Goal: Task Accomplishment & Management: Manage account settings

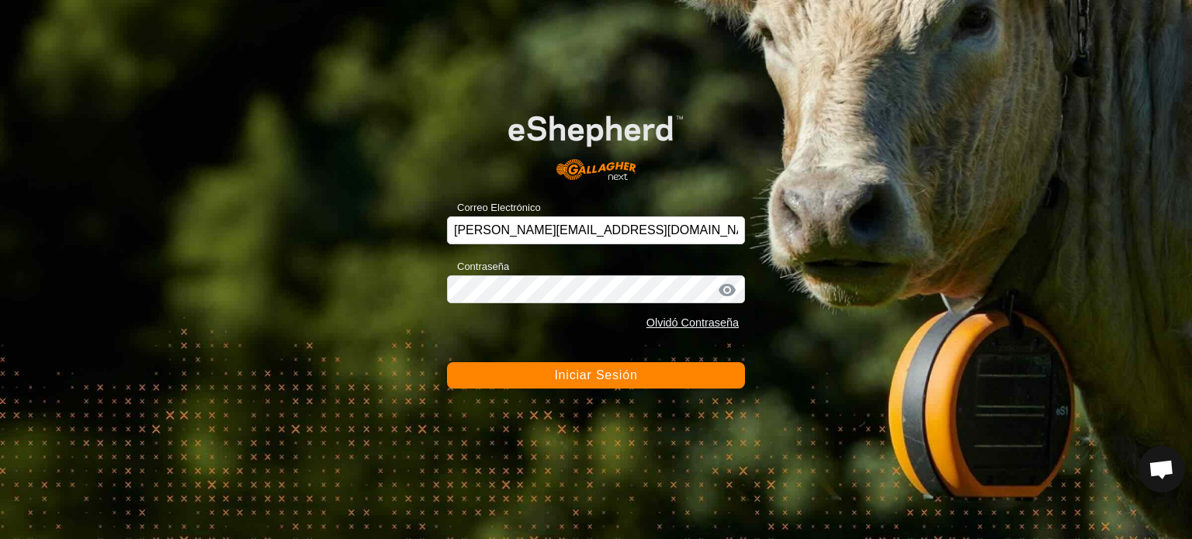
click at [566, 381] on span "Iniciar Sesión" at bounding box center [595, 375] width 83 height 13
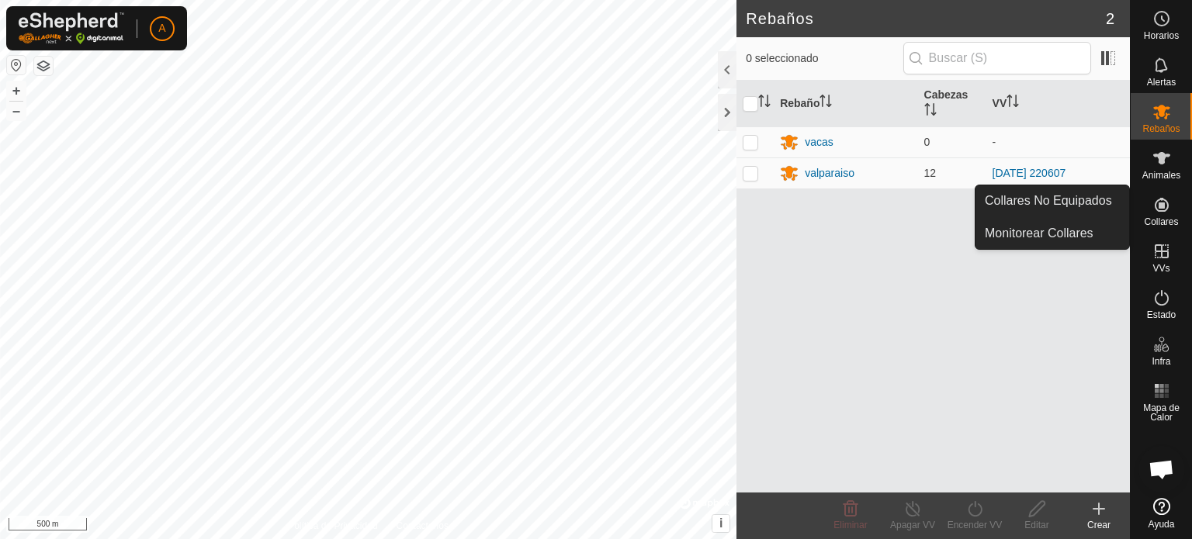
drag, startPoint x: 1160, startPoint y: 186, endPoint x: 1160, endPoint y: 202, distance: 15.5
click at [1160, 202] on icon at bounding box center [1162, 205] width 19 height 19
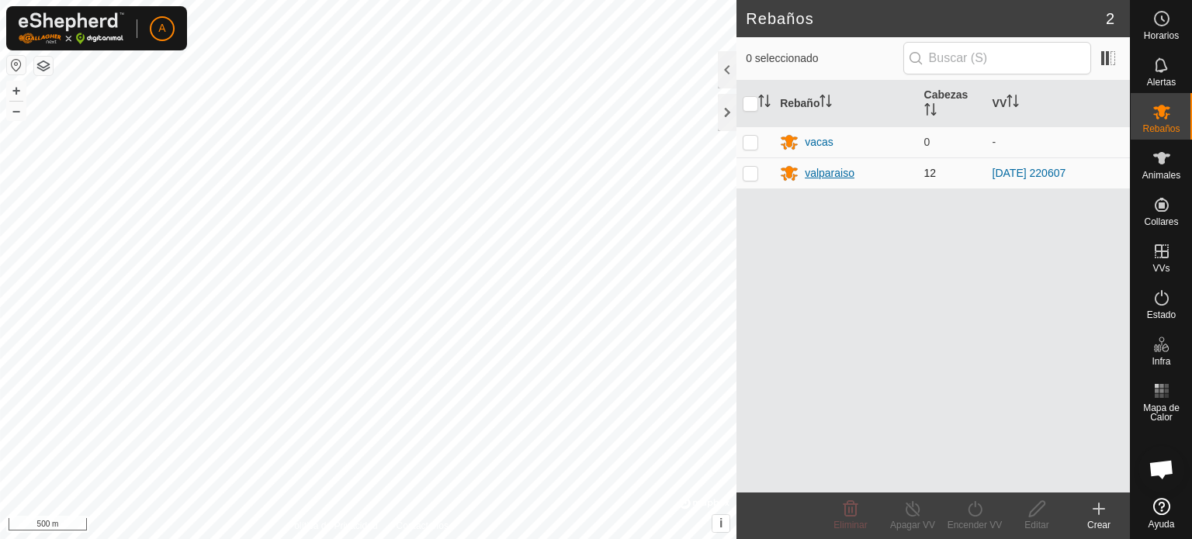
click at [829, 175] on div "valparaiso" at bounding box center [830, 173] width 50 height 16
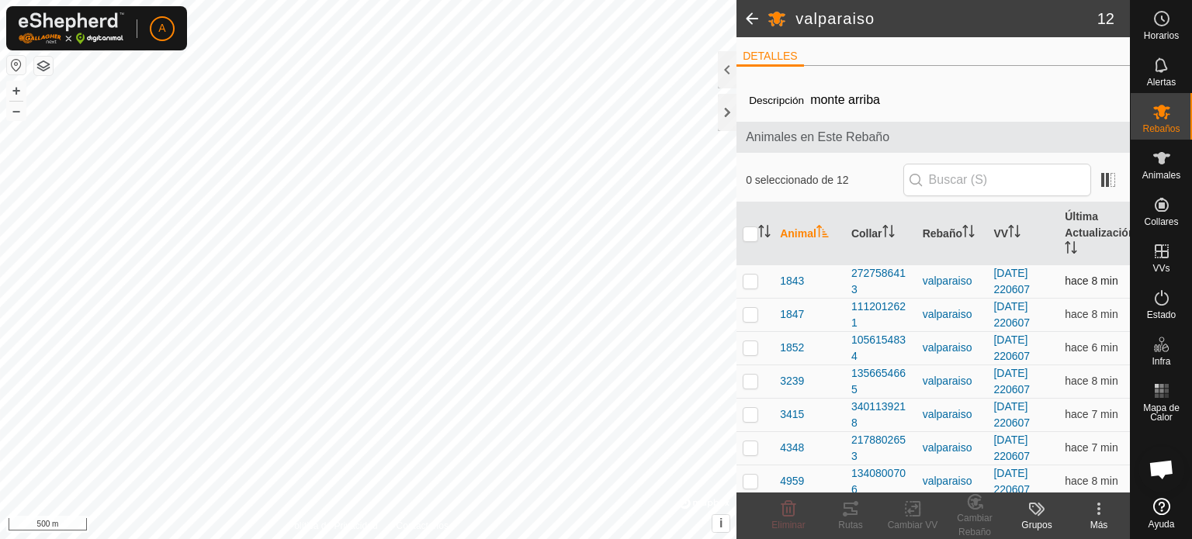
click at [755, 280] on p-checkbox at bounding box center [751, 281] width 16 height 12
click at [750, 279] on p-checkbox at bounding box center [751, 281] width 16 height 12
checkbox input "false"
click at [1160, 165] on icon at bounding box center [1162, 158] width 19 height 19
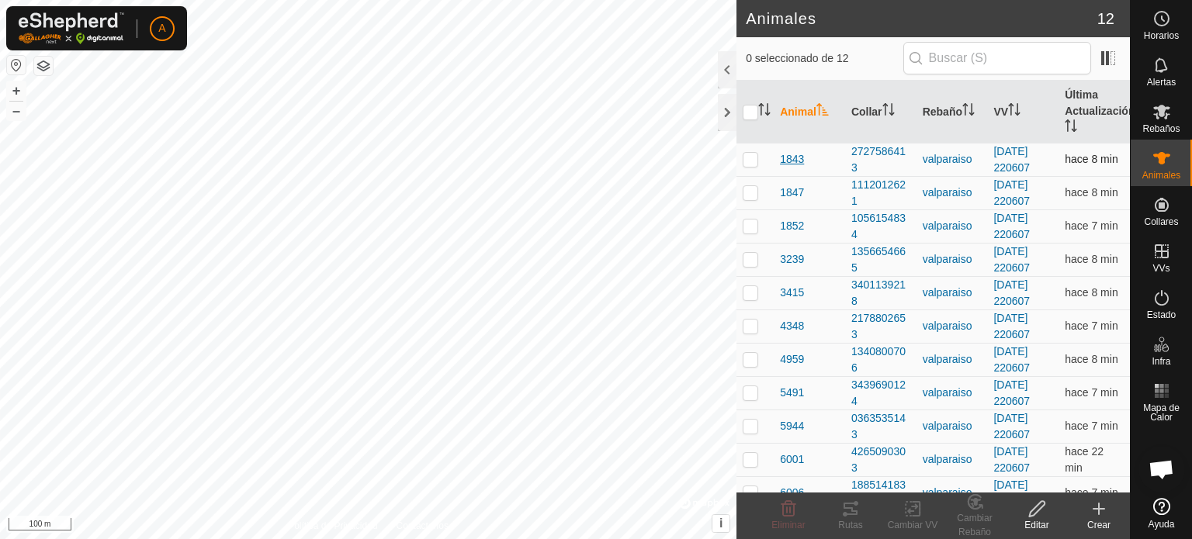
click at [801, 154] on span "1843" at bounding box center [792, 159] width 24 height 16
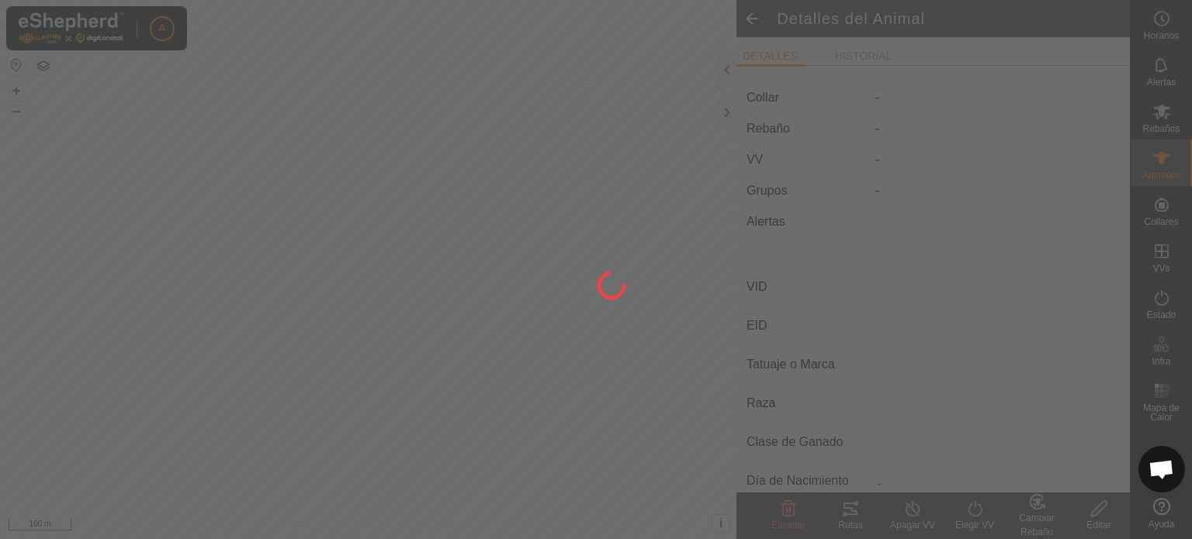
type input "1843"
type input "-"
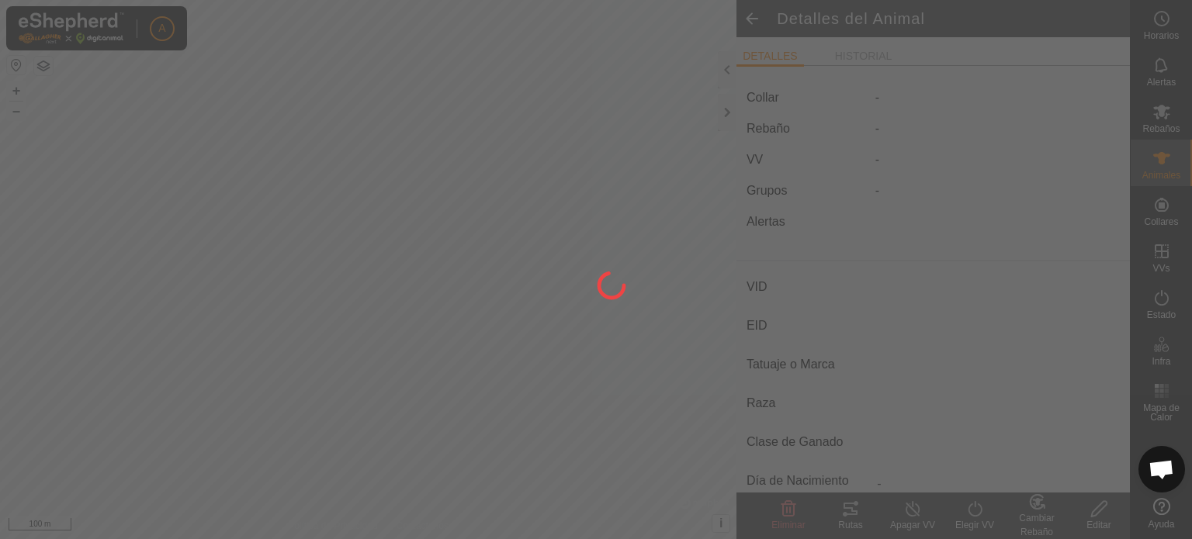
type input "0 kg"
type input "-"
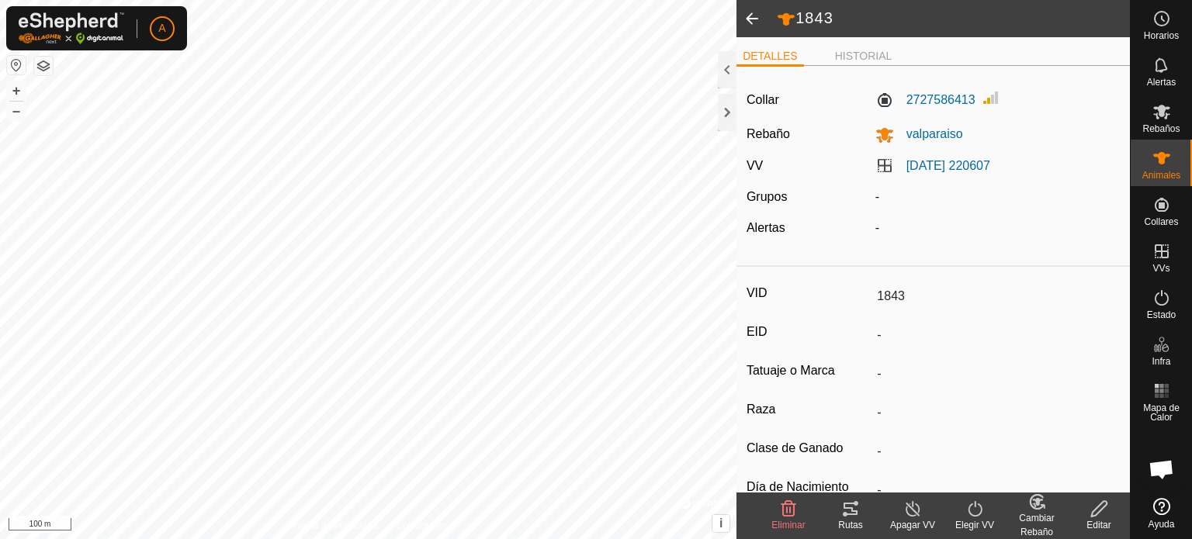
click at [848, 515] on icon at bounding box center [851, 509] width 14 height 12
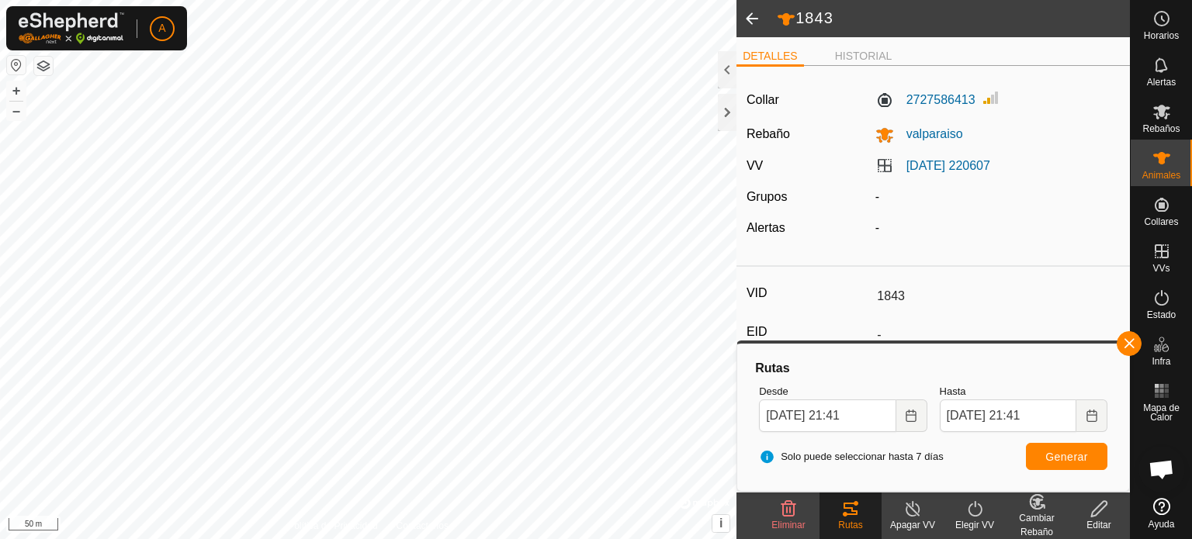
click at [750, 12] on span at bounding box center [752, 18] width 31 height 37
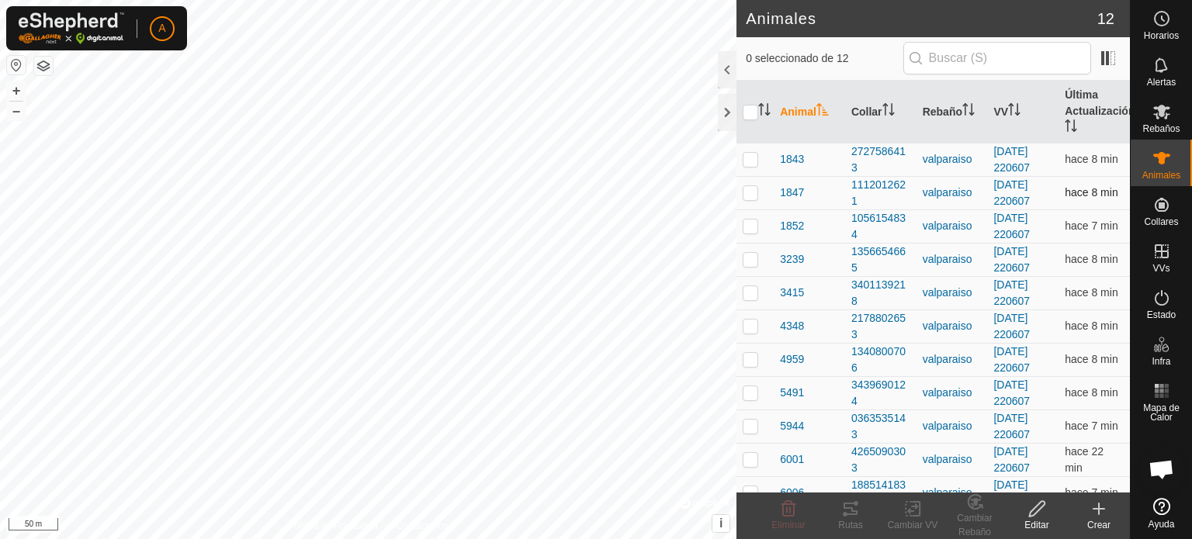
click at [756, 192] on p-checkbox at bounding box center [751, 192] width 16 height 12
checkbox input "true"
click at [846, 513] on icon at bounding box center [845, 514] width 5 height 5
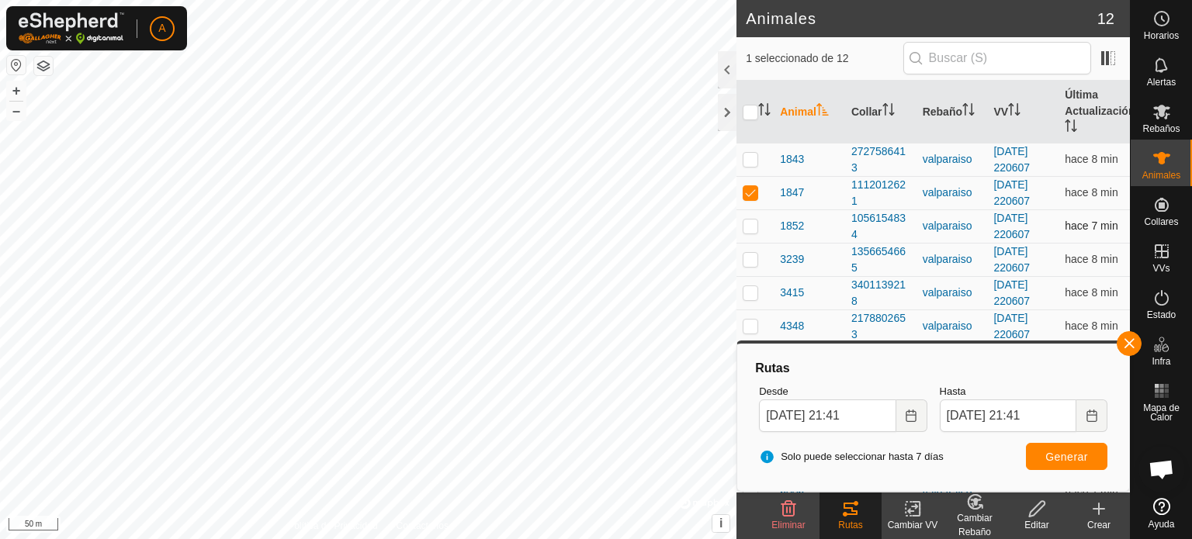
click at [754, 229] on p-checkbox at bounding box center [751, 226] width 16 height 12
checkbox input "true"
click at [852, 511] on icon at bounding box center [851, 509] width 14 height 12
click at [754, 189] on p-checkbox at bounding box center [751, 192] width 16 height 12
checkbox input "false"
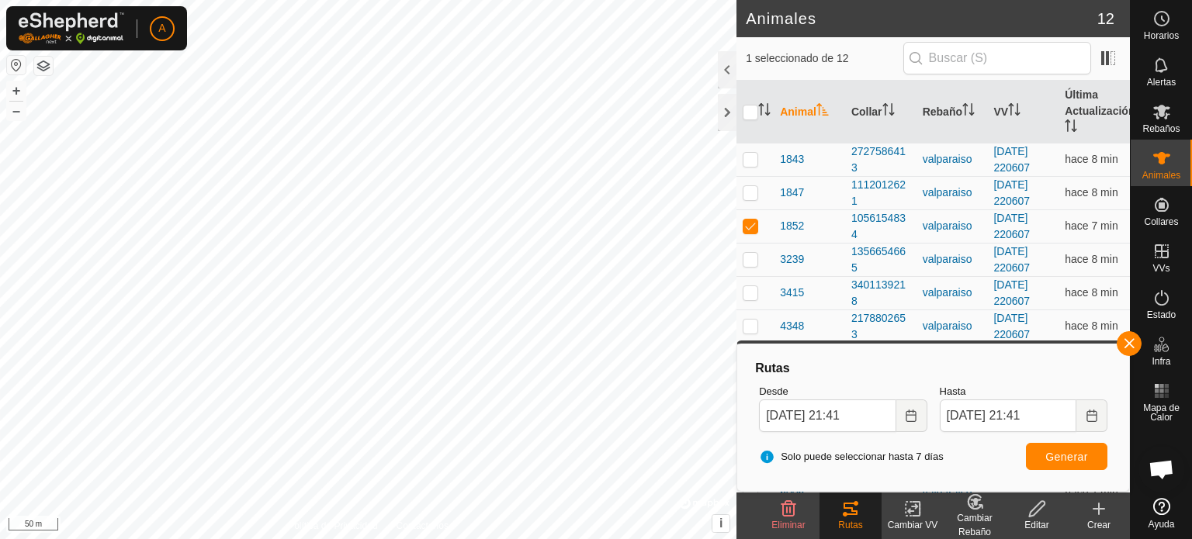
click at [852, 518] on div "Rutas" at bounding box center [851, 525] width 62 height 14
click at [754, 225] on p-checkbox at bounding box center [751, 226] width 16 height 12
checkbox input "false"
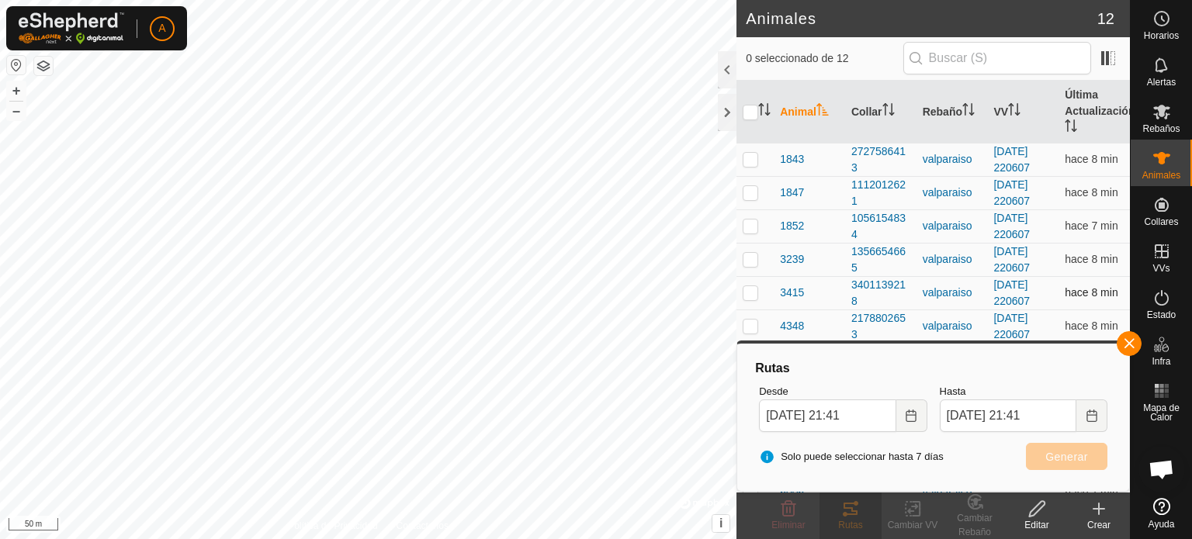
click at [754, 291] on p-checkbox at bounding box center [751, 292] width 16 height 12
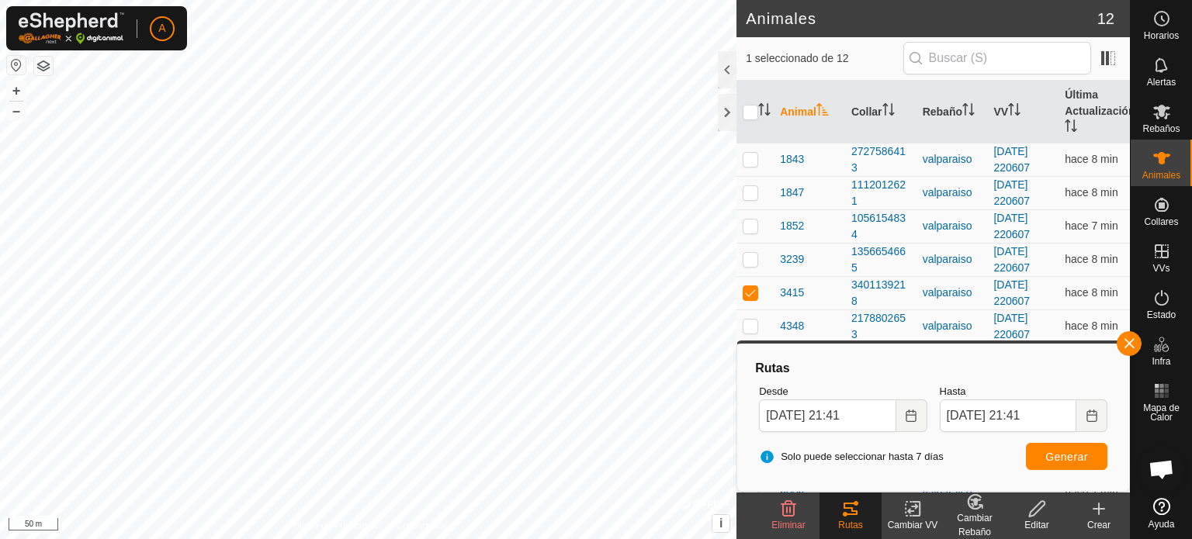
click at [846, 508] on icon at bounding box center [851, 509] width 14 height 12
click at [1133, 350] on button "button" at bounding box center [1129, 343] width 25 height 25
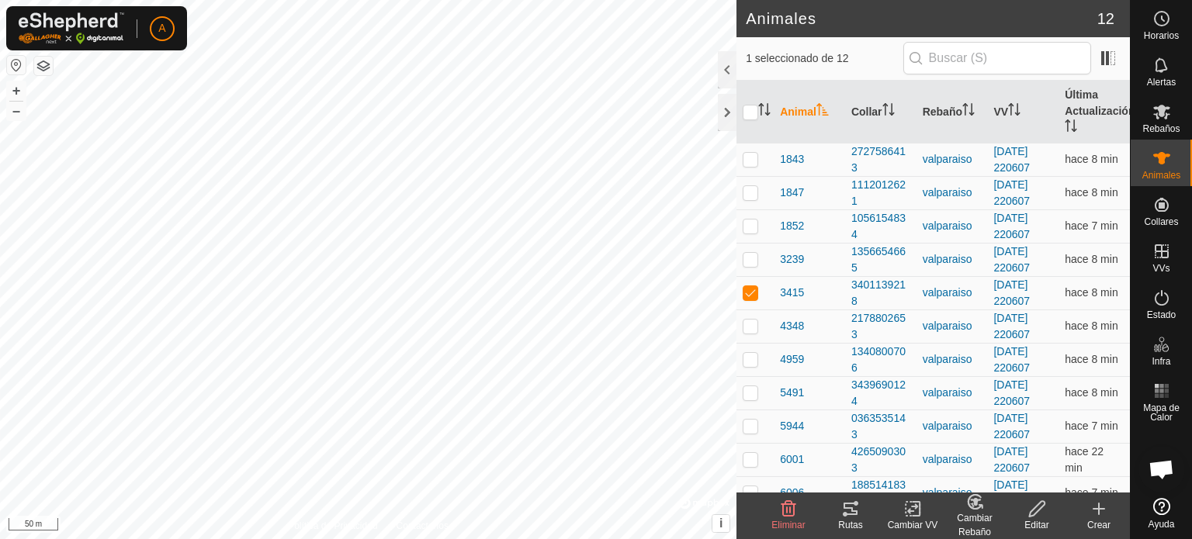
click at [853, 510] on icon at bounding box center [850, 509] width 19 height 19
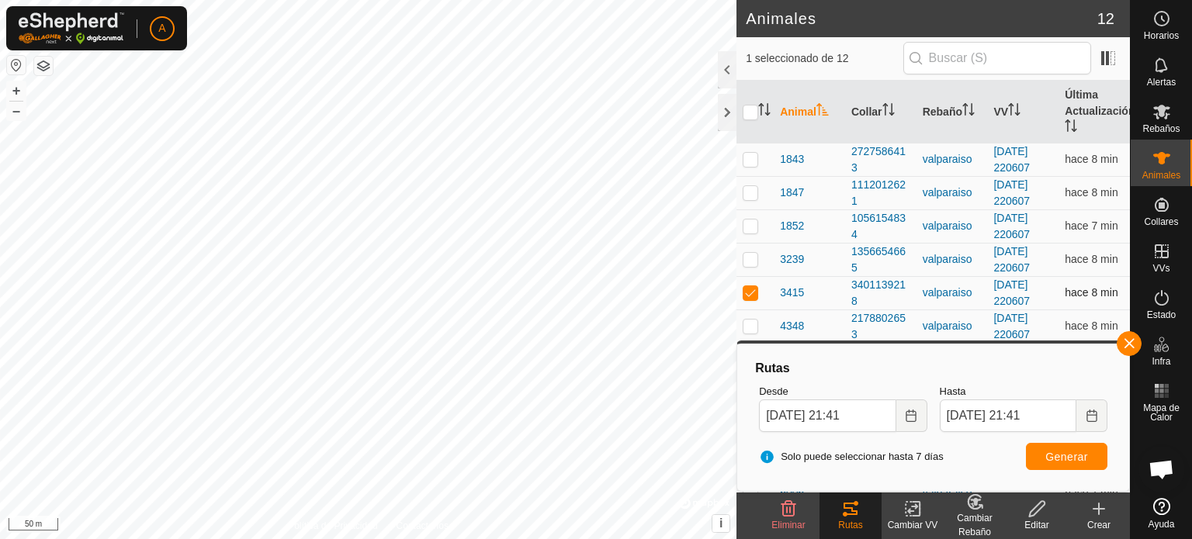
click at [750, 295] on p-checkbox at bounding box center [751, 292] width 16 height 12
checkbox input "false"
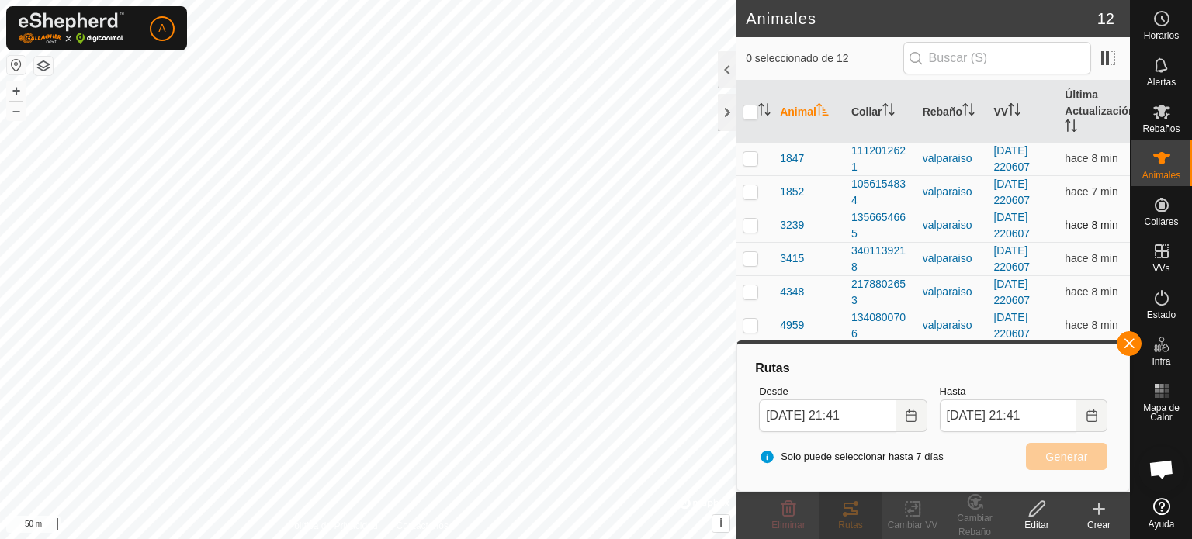
scroll to position [48, 0]
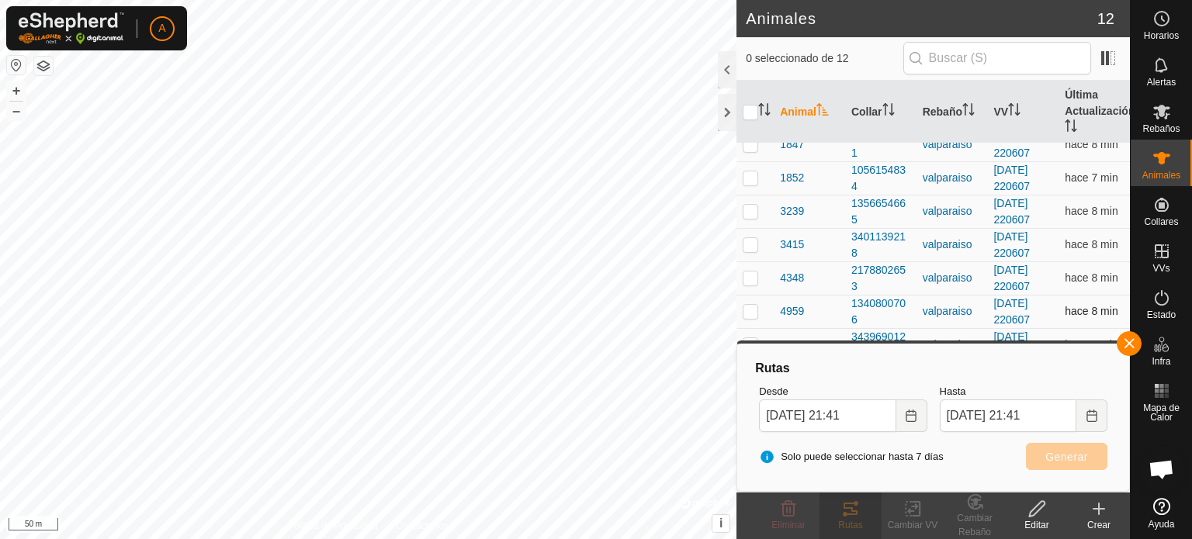
click at [748, 310] on p-checkbox at bounding box center [751, 311] width 16 height 12
checkbox input "true"
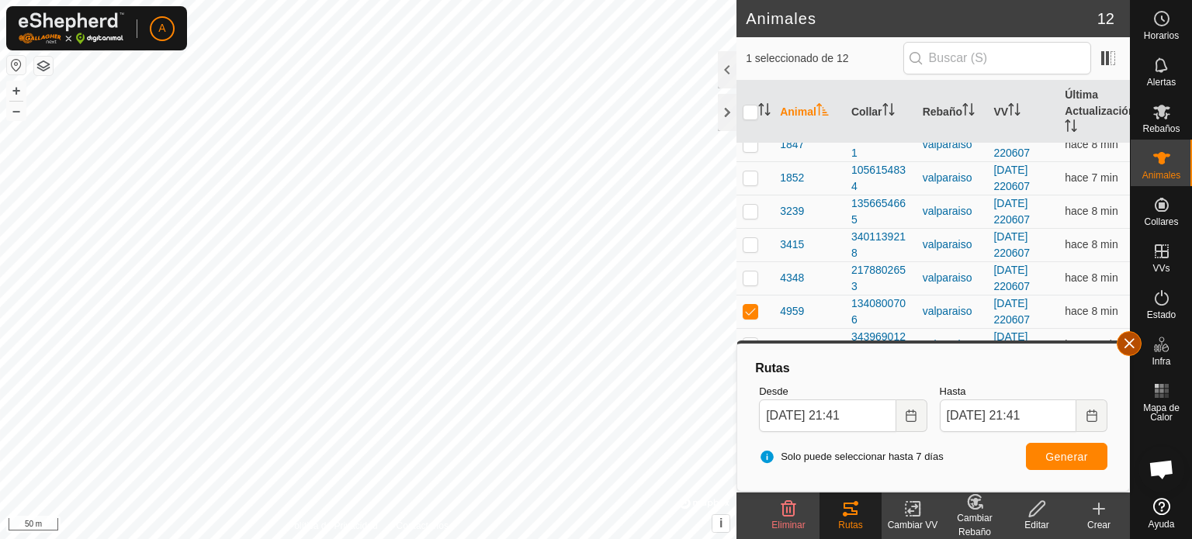
click at [1134, 341] on button "button" at bounding box center [1129, 343] width 25 height 25
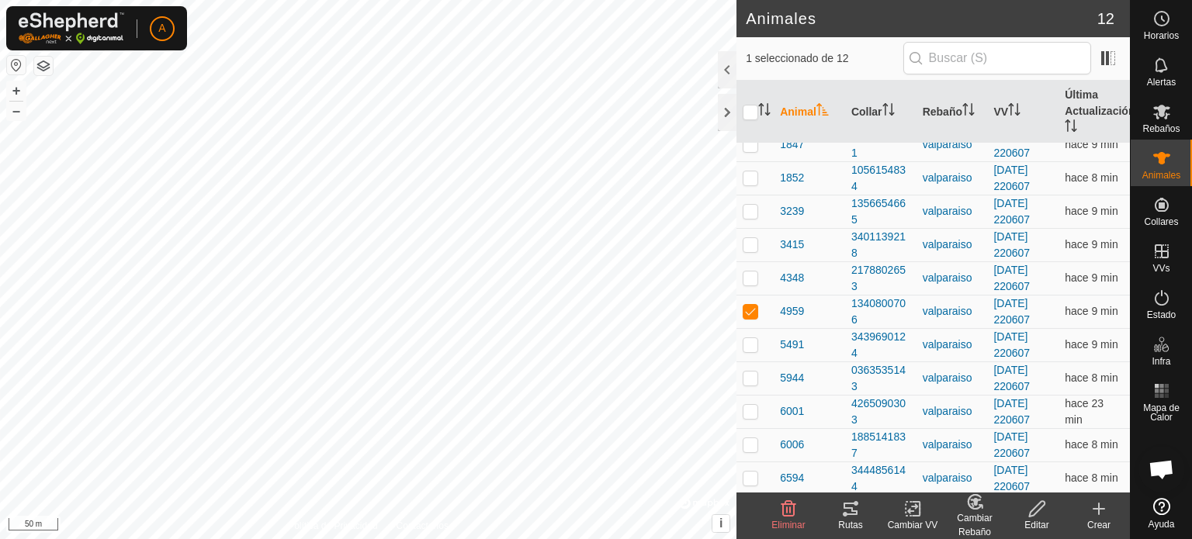
click at [850, 506] on icon at bounding box center [850, 509] width 19 height 19
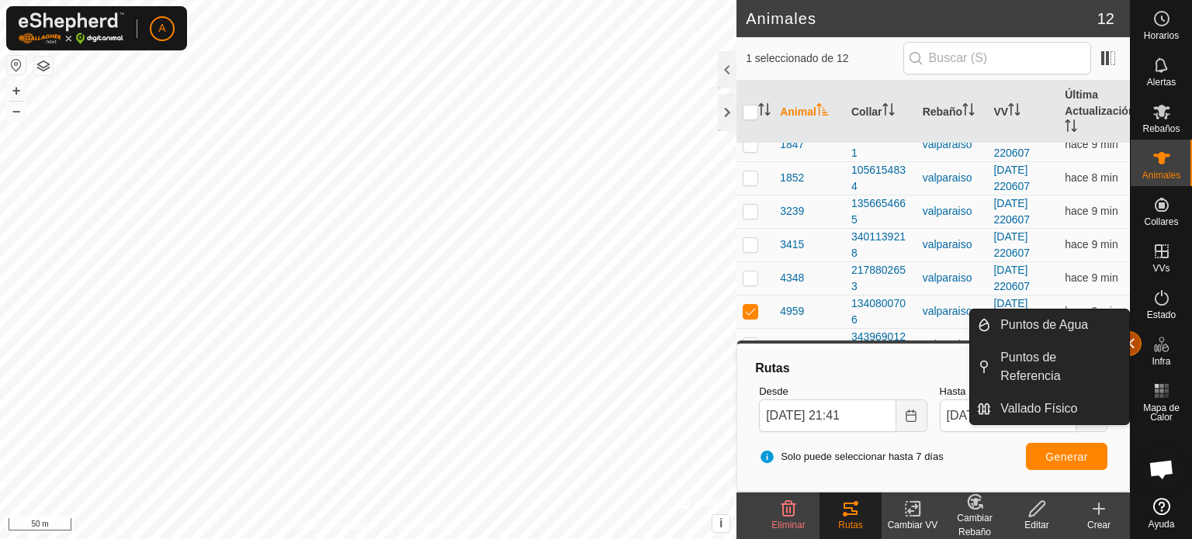
drag, startPoint x: 1135, startPoint y: 327, endPoint x: 1132, endPoint y: 342, distance: 15.8
click at [1132, 342] on button "button" at bounding box center [1129, 343] width 25 height 25
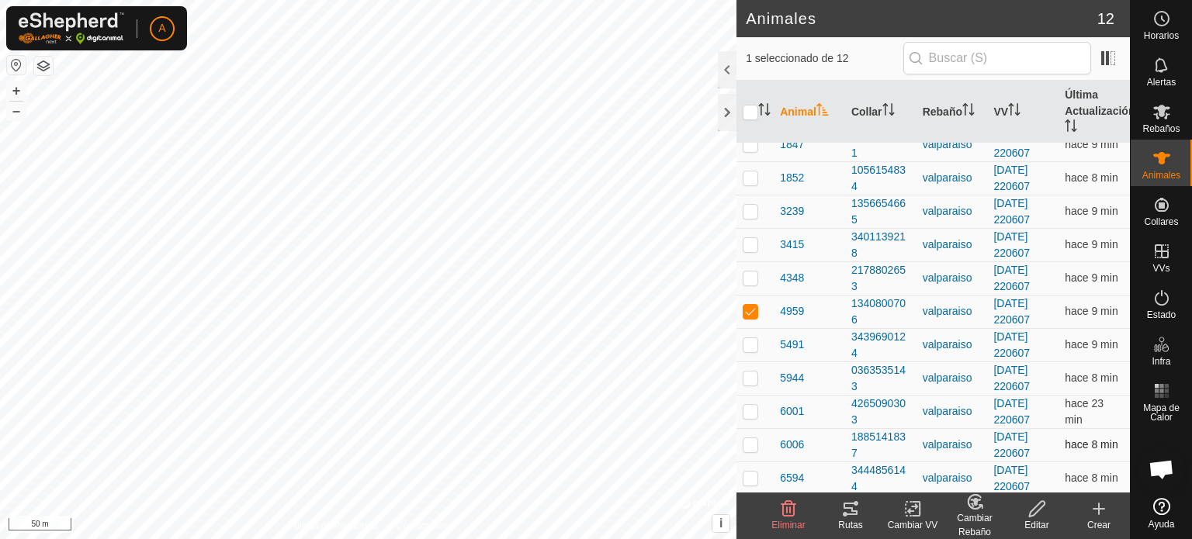
click at [752, 439] on p-checkbox at bounding box center [751, 445] width 16 height 12
checkbox input "true"
click at [747, 305] on p-checkbox at bounding box center [751, 311] width 16 height 12
checkbox input "false"
click at [852, 509] on icon at bounding box center [851, 509] width 14 height 12
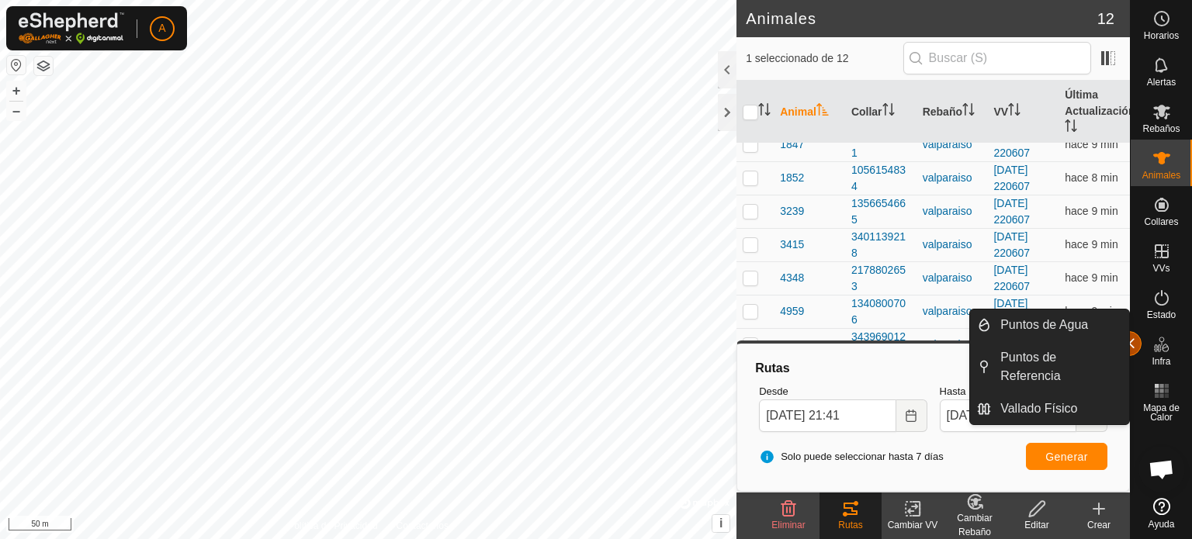
click at [1130, 344] on button "button" at bounding box center [1129, 343] width 25 height 25
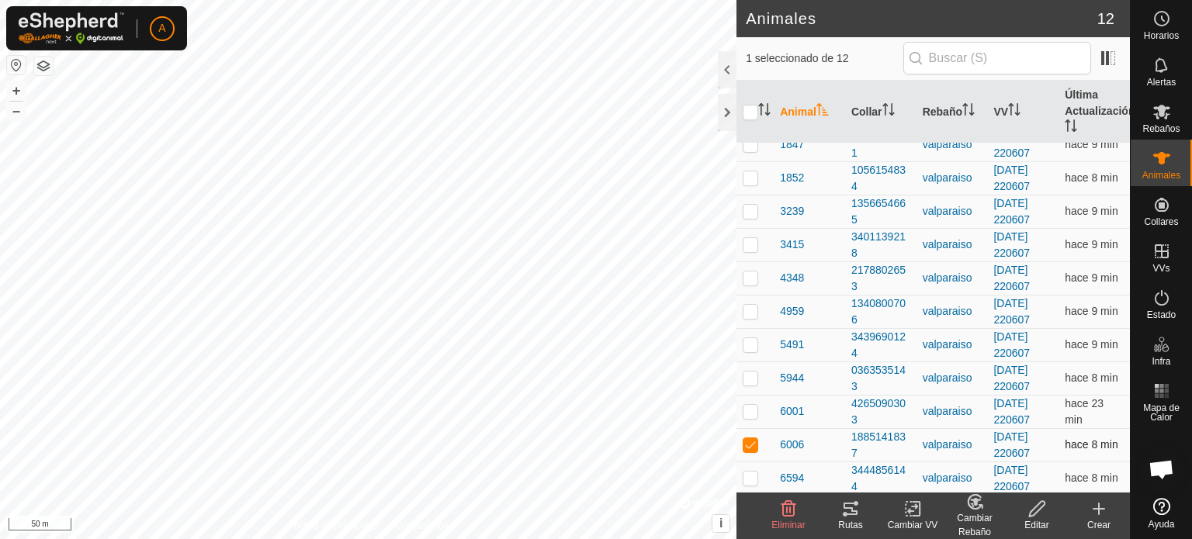
click at [755, 442] on p-checkbox at bounding box center [751, 445] width 16 height 12
checkbox input "false"
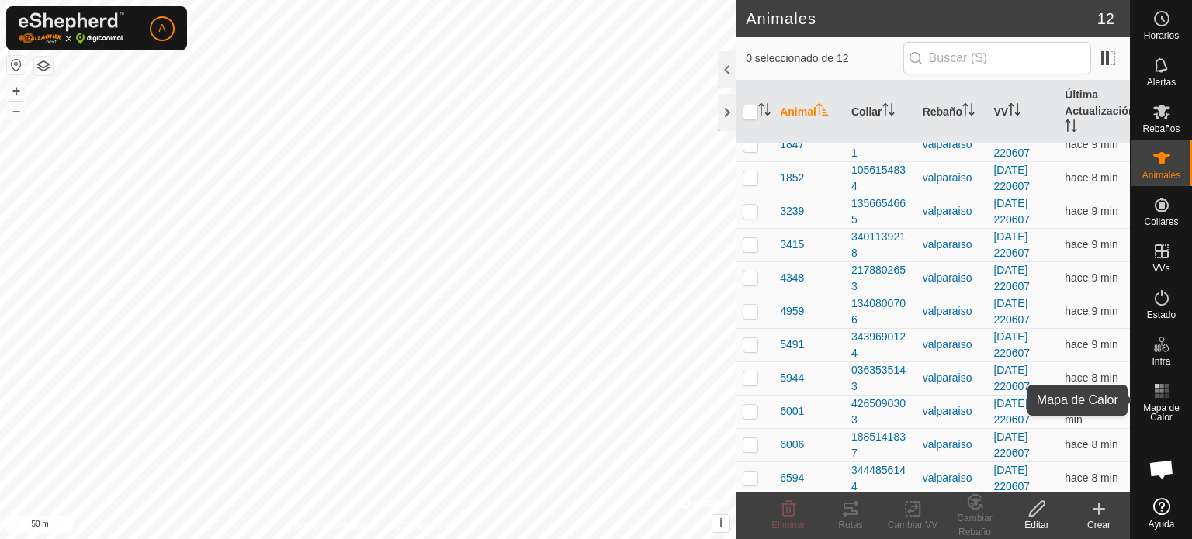
click at [1158, 395] on icon at bounding box center [1162, 391] width 19 height 19
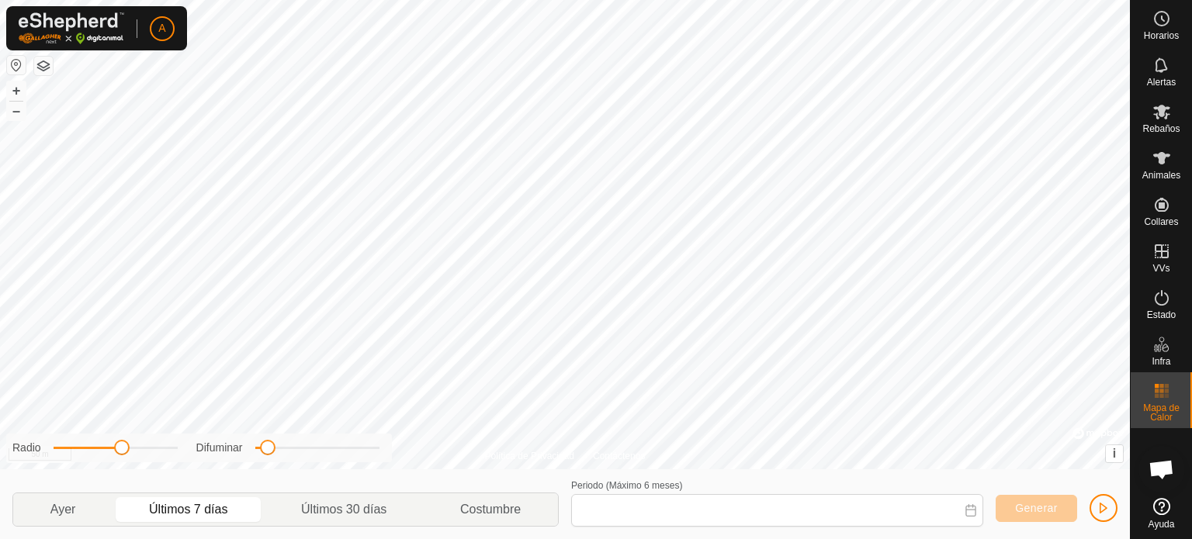
type input "[DATE] - [DATE]"
click at [1105, 508] on span "button" at bounding box center [1103, 508] width 12 height 12
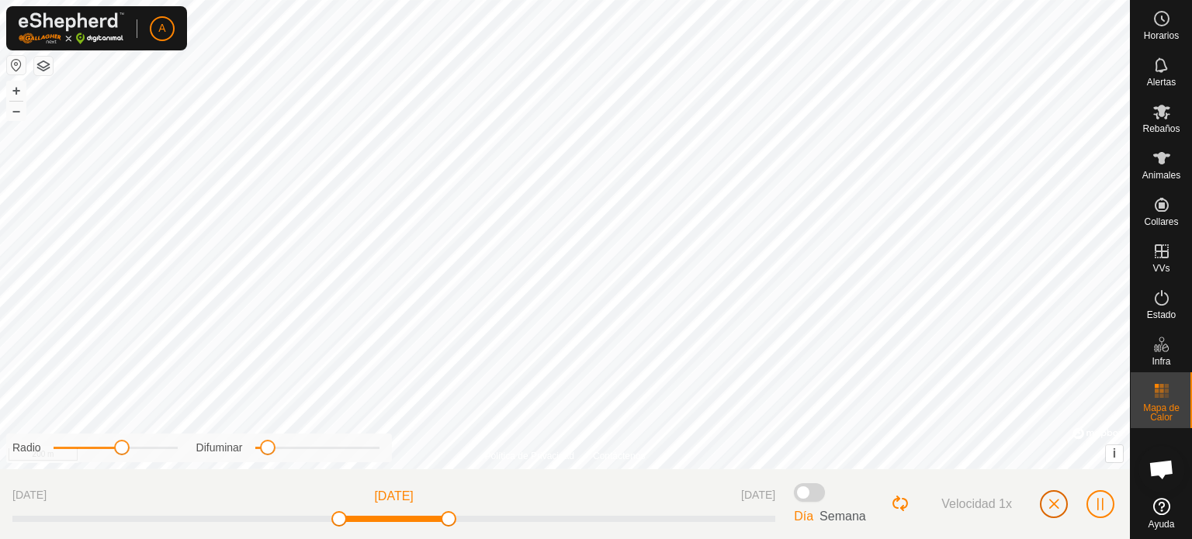
click at [1060, 511] on button "button" at bounding box center [1054, 505] width 28 height 28
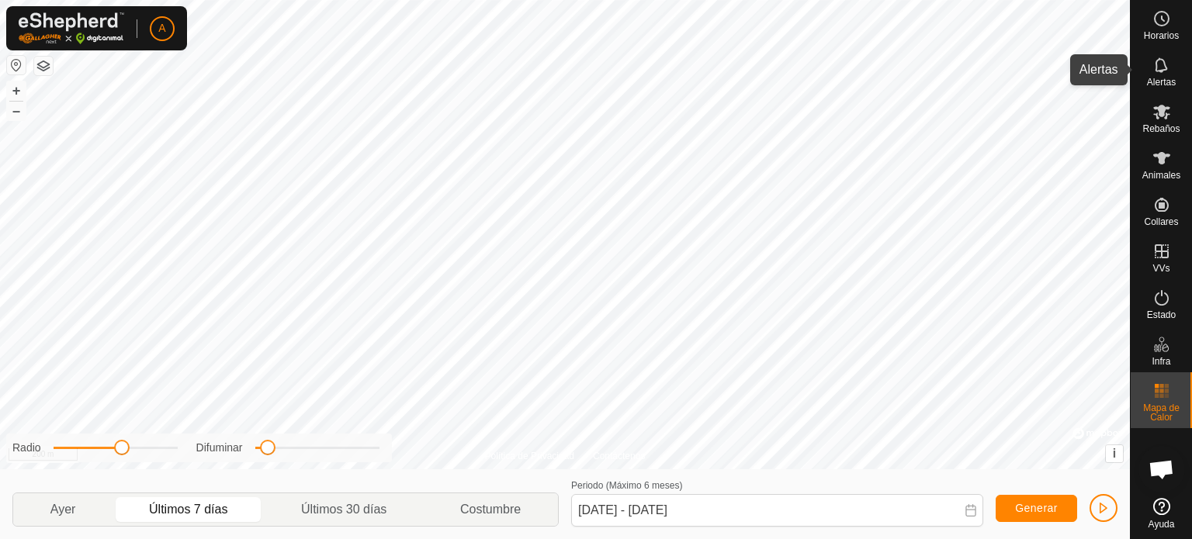
click at [1160, 76] on es-notification-svg-icon at bounding box center [1162, 65] width 28 height 25
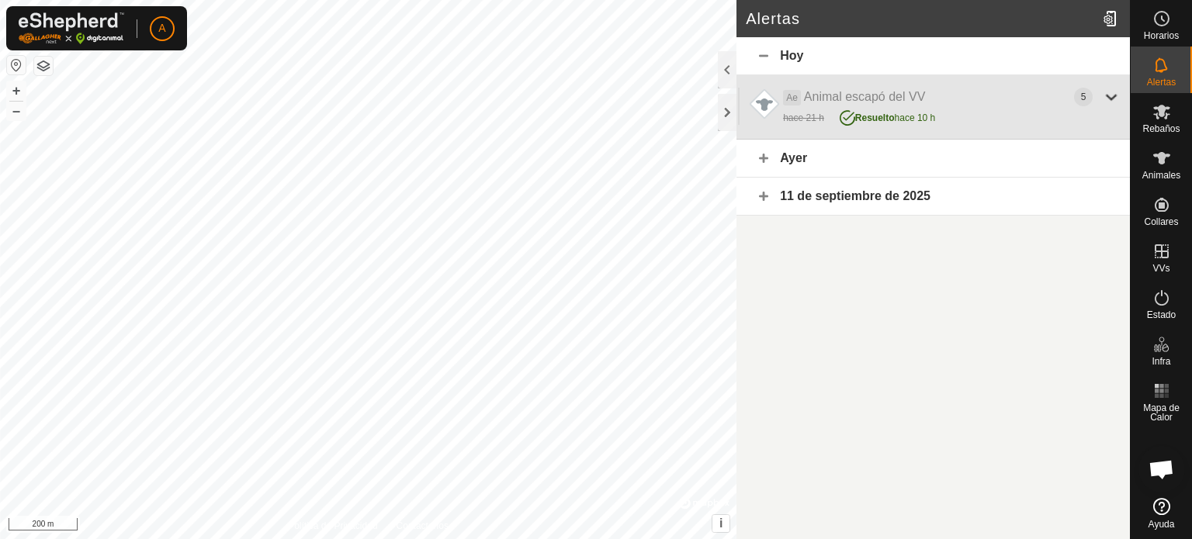
click at [1110, 92] on div at bounding box center [1111, 97] width 19 height 19
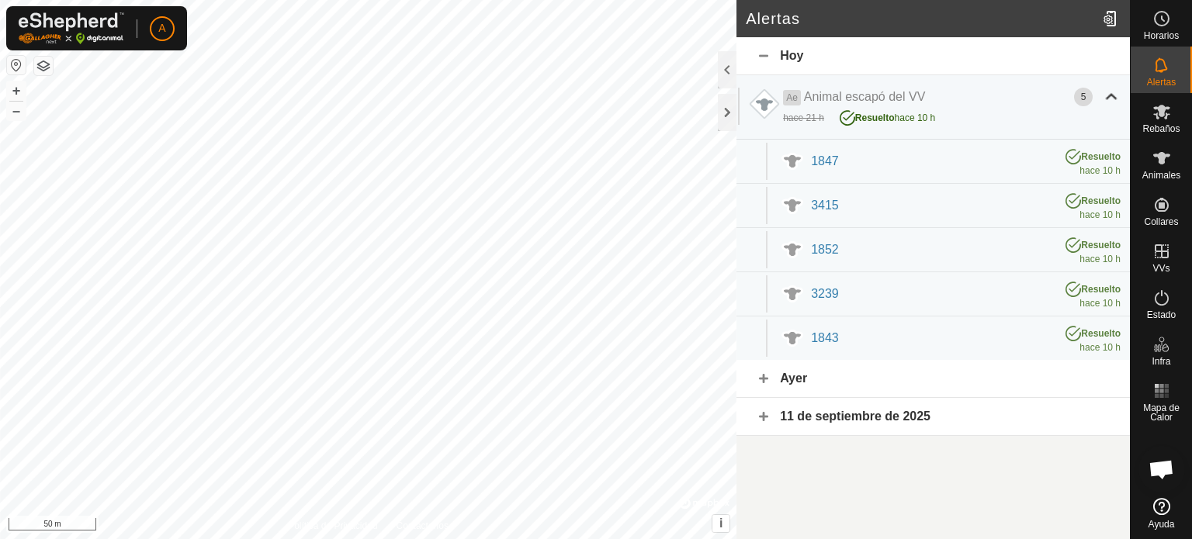
click at [754, 55] on div "Hoy" at bounding box center [933, 56] width 393 height 38
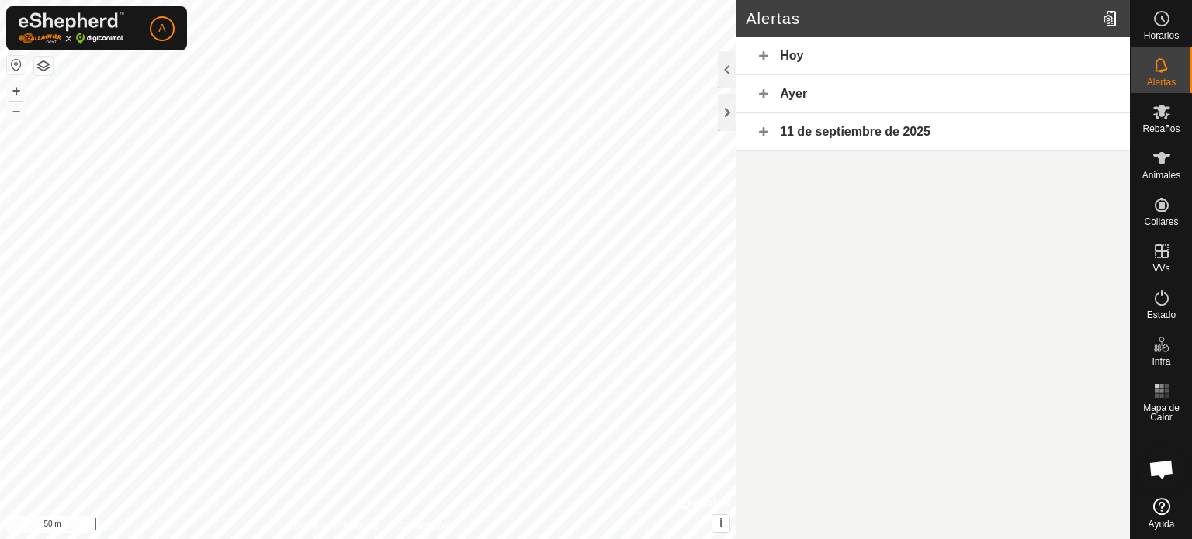
click at [1012, 25] on h2 "Alertas" at bounding box center [921, 18] width 351 height 19
click at [1170, 116] on icon at bounding box center [1162, 111] width 19 height 19
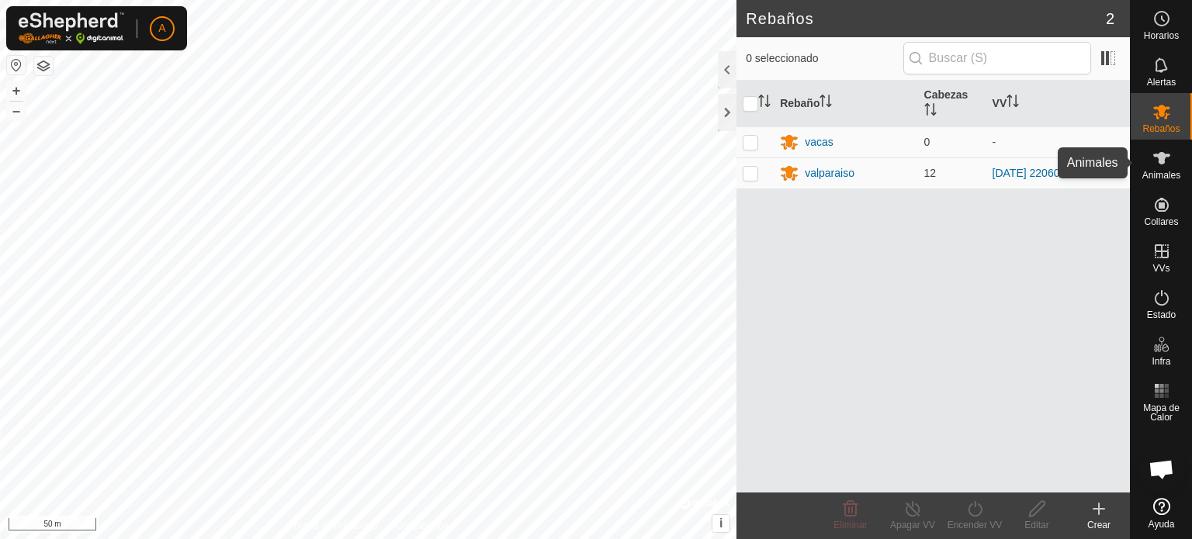
click at [1167, 157] on icon at bounding box center [1161, 158] width 17 height 12
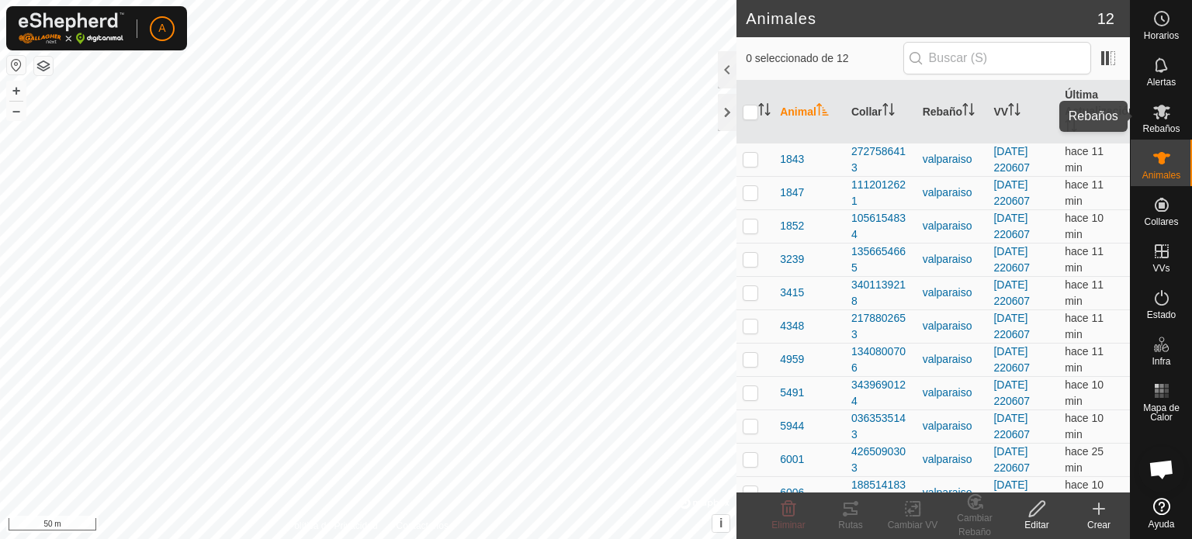
click at [1160, 118] on icon at bounding box center [1162, 111] width 19 height 19
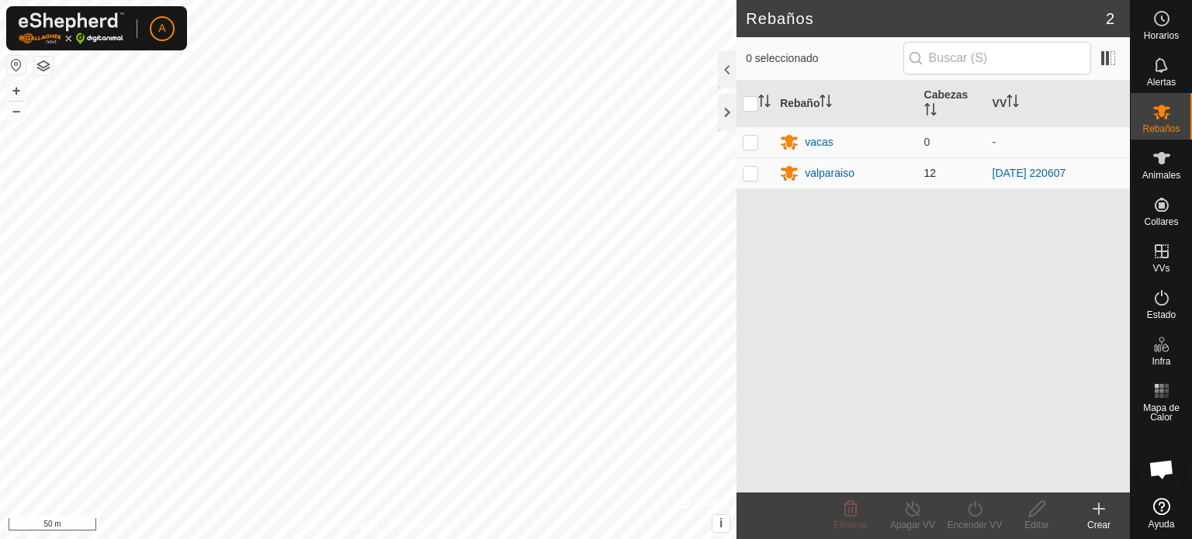
click at [753, 175] on p-checkbox at bounding box center [751, 173] width 16 height 12
click at [750, 176] on p-checkbox at bounding box center [751, 173] width 16 height 12
checkbox input "false"
click at [1164, 154] on icon at bounding box center [1161, 158] width 17 height 12
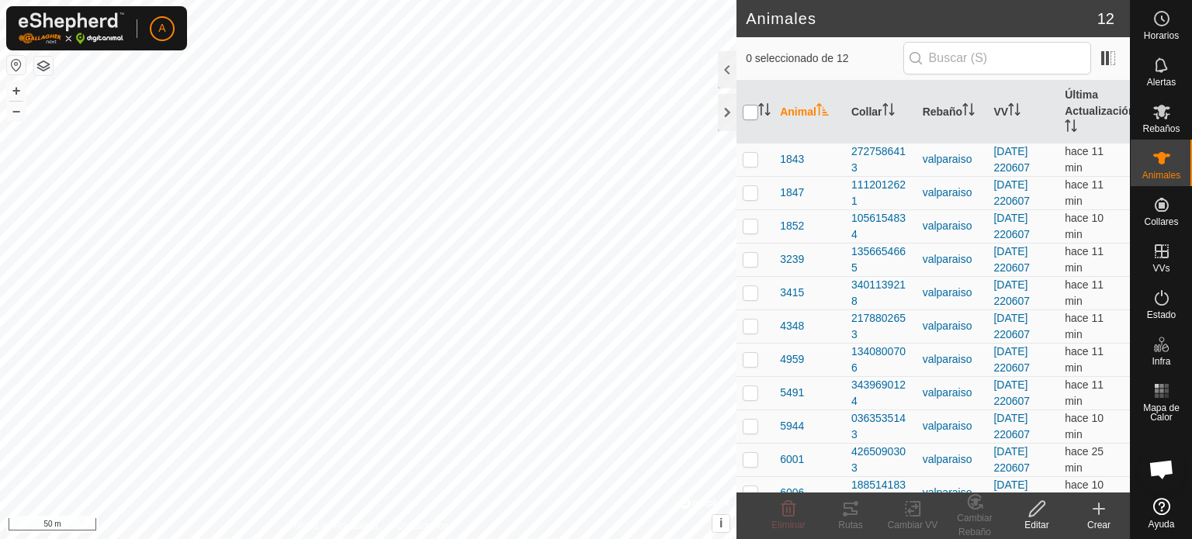
click at [748, 114] on input "checkbox" at bounding box center [751, 113] width 16 height 16
checkbox input "true"
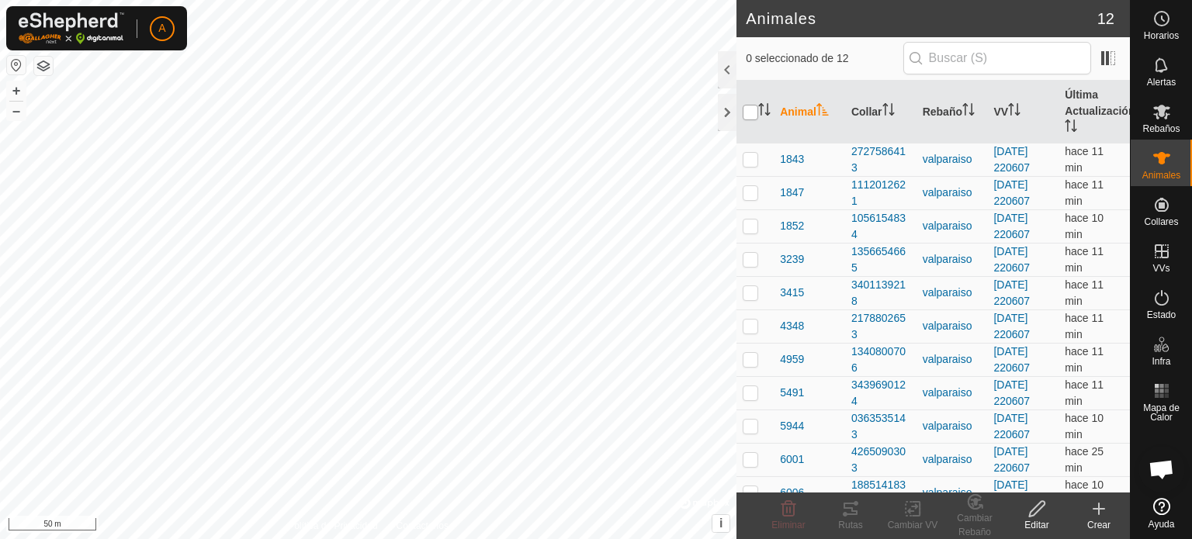
checkbox input "true"
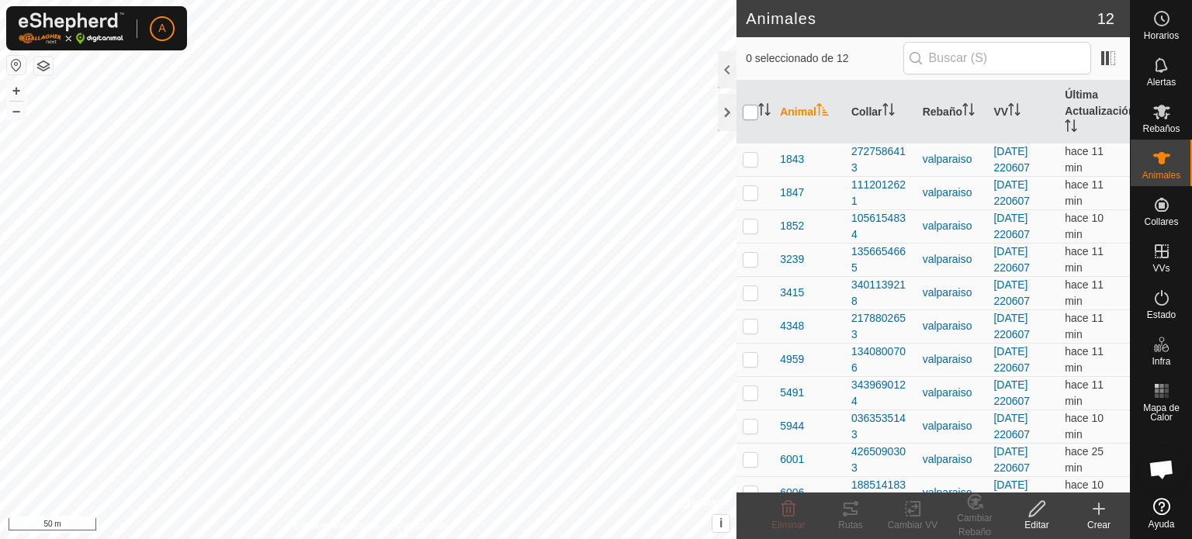
checkbox input "true"
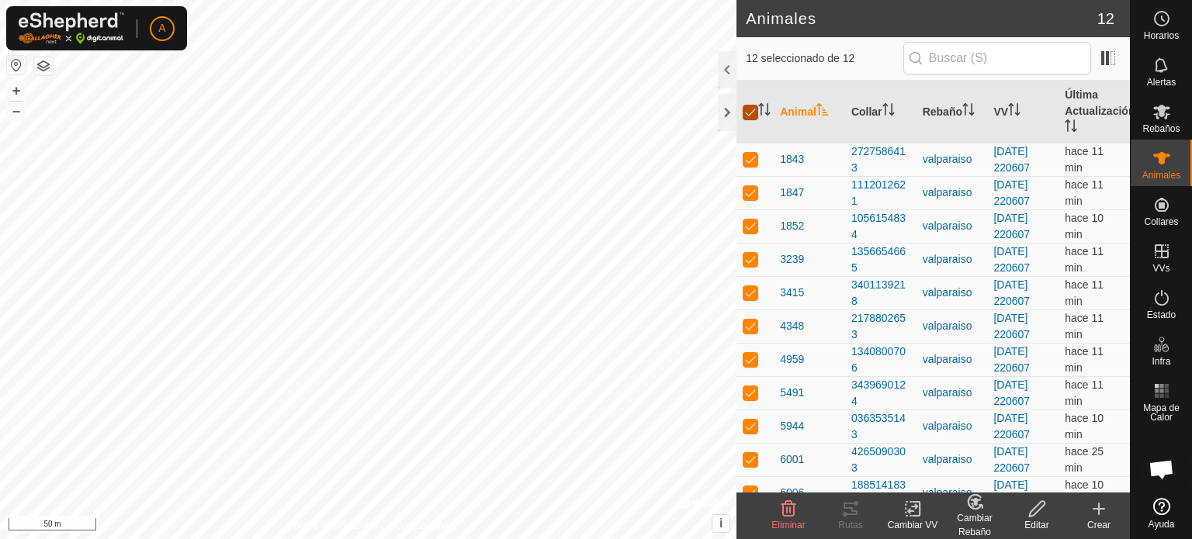
click at [748, 109] on input "checkbox" at bounding box center [751, 113] width 16 height 16
checkbox input "false"
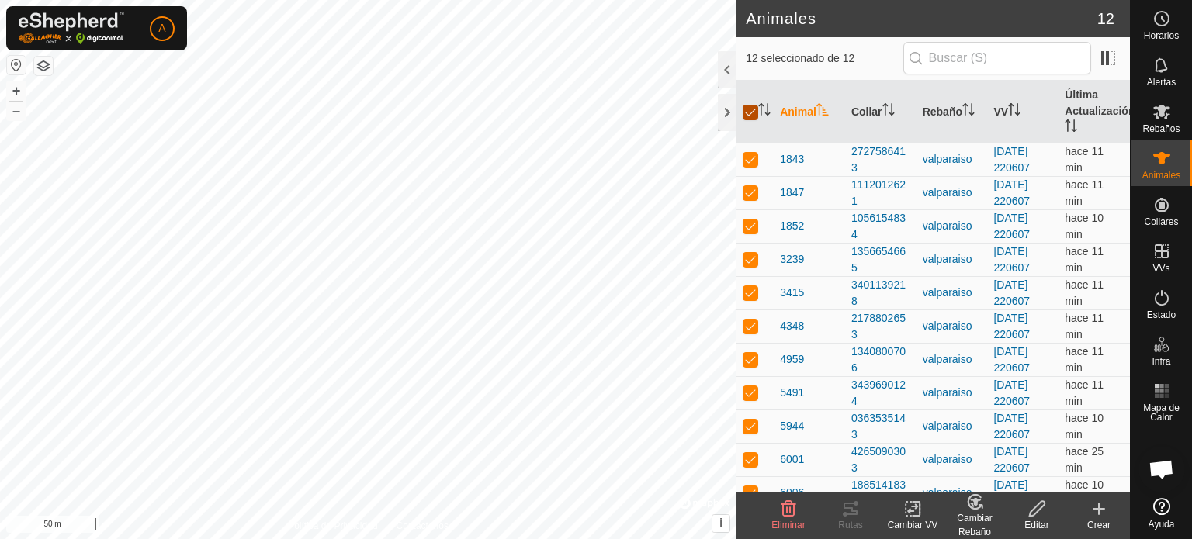
checkbox input "false"
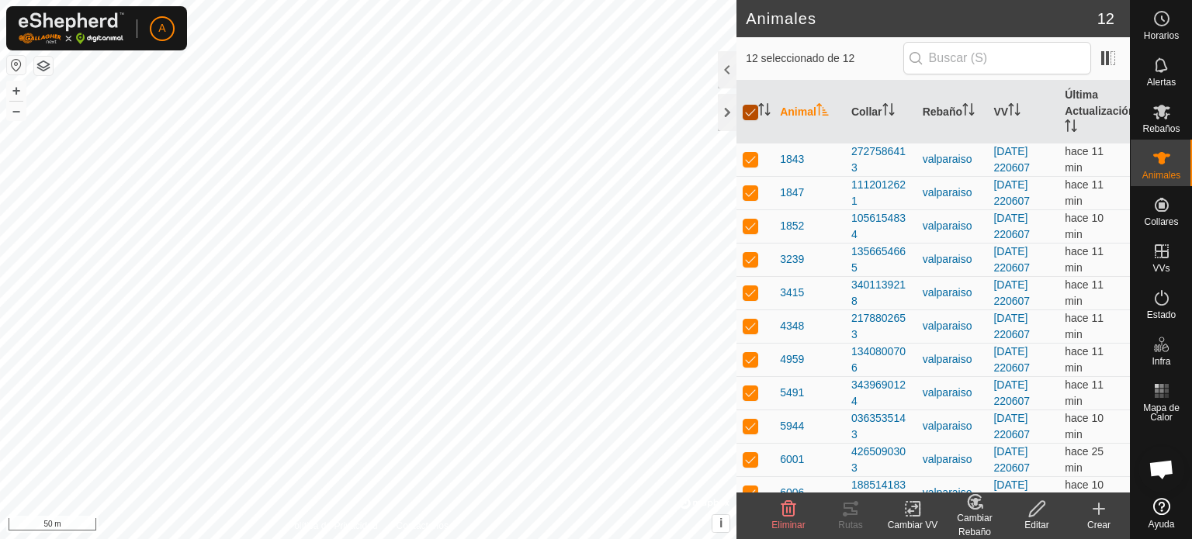
checkbox input "false"
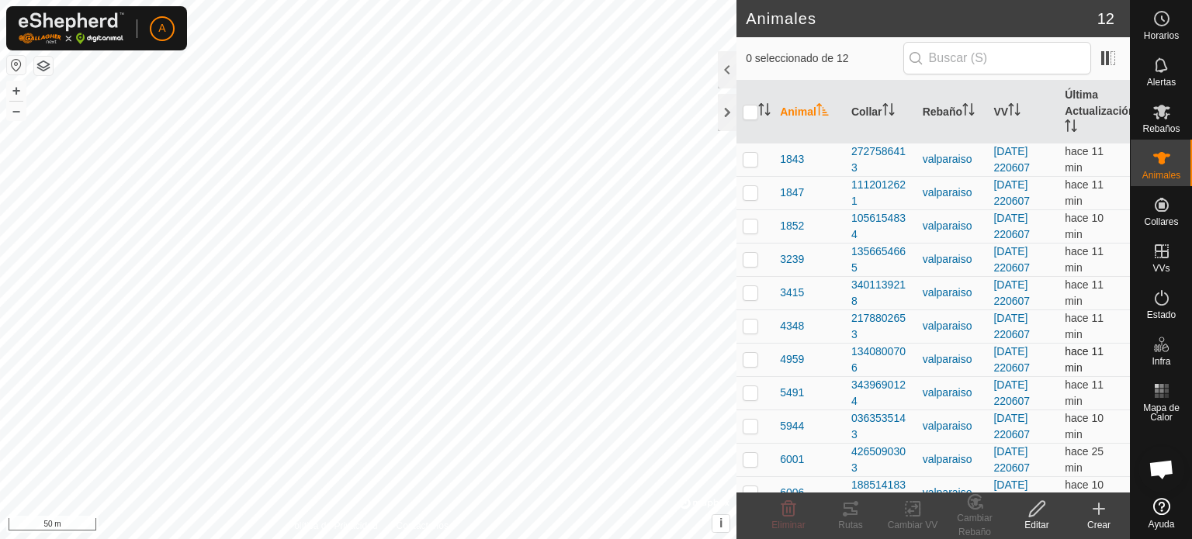
click at [744, 359] on p-checkbox at bounding box center [751, 359] width 16 height 12
checkbox input "true"
click at [851, 505] on icon at bounding box center [850, 509] width 19 height 19
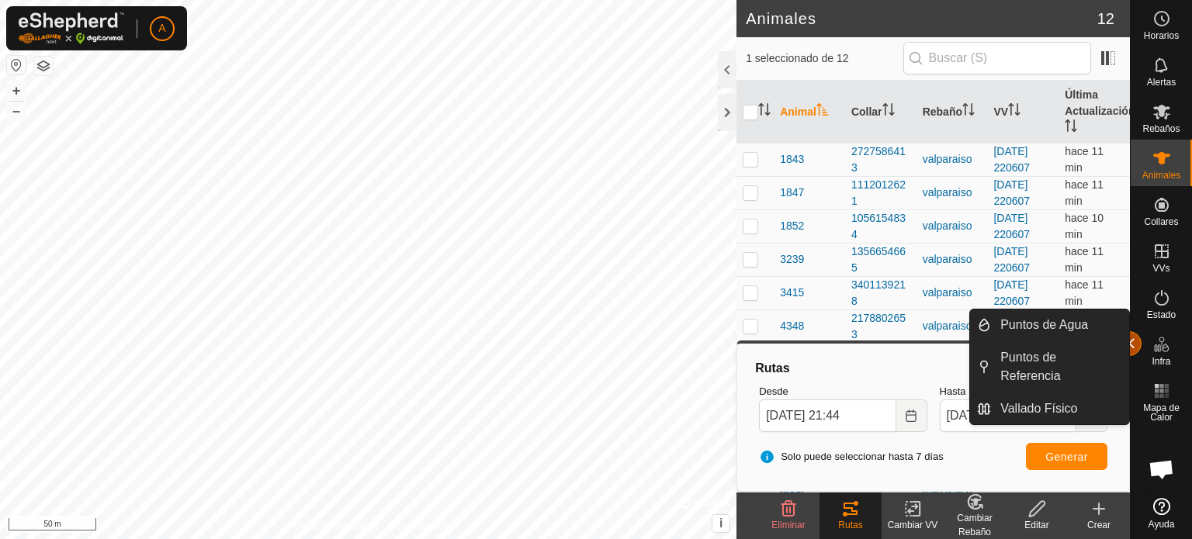
click at [1131, 345] on button "button" at bounding box center [1129, 343] width 25 height 25
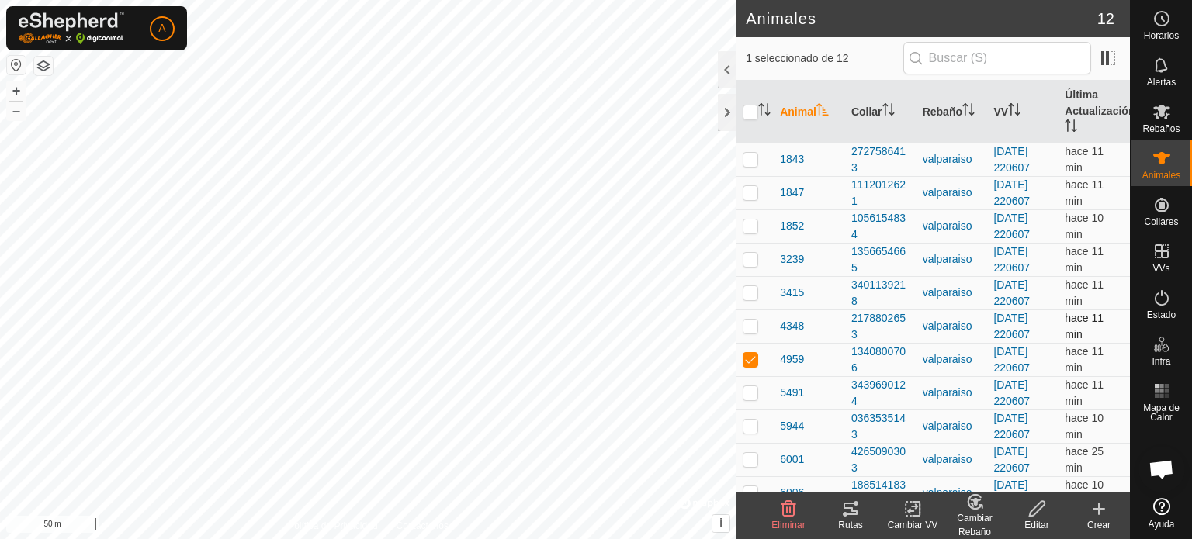
click at [750, 325] on p-checkbox at bounding box center [751, 326] width 16 height 12
checkbox input "true"
click at [751, 362] on p-checkbox at bounding box center [751, 359] width 16 height 12
checkbox input "false"
click at [851, 513] on icon at bounding box center [850, 509] width 19 height 19
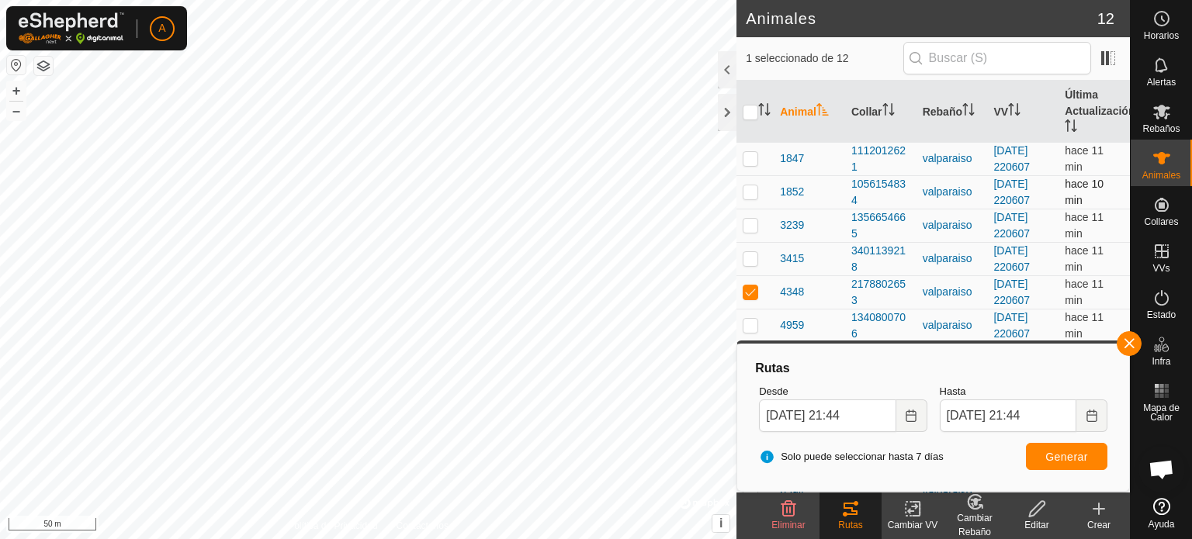
scroll to position [48, 0]
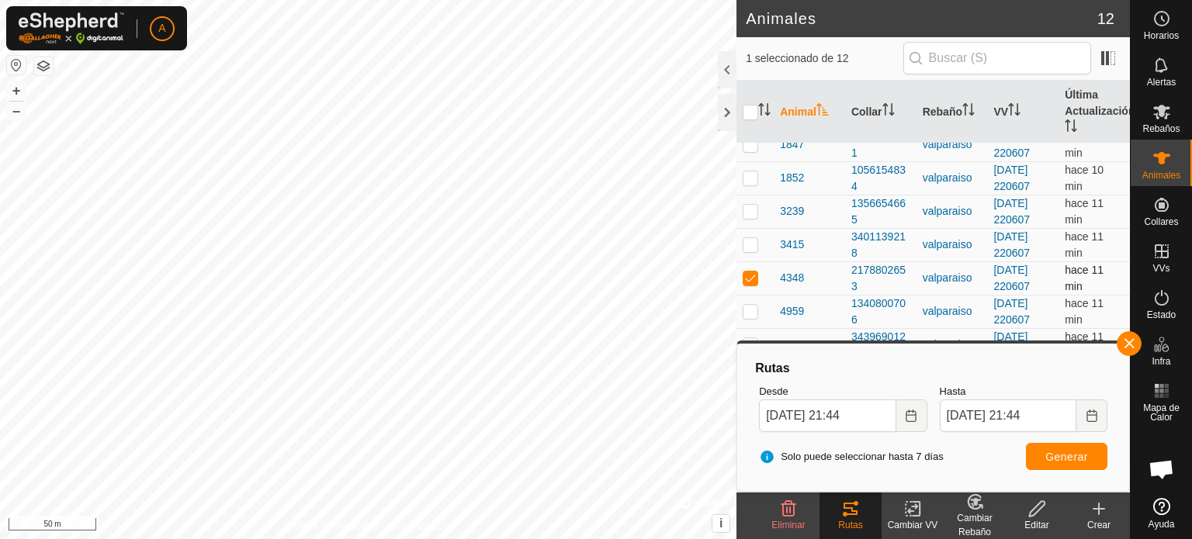
click at [754, 283] on td at bounding box center [755, 278] width 37 height 33
checkbox input "false"
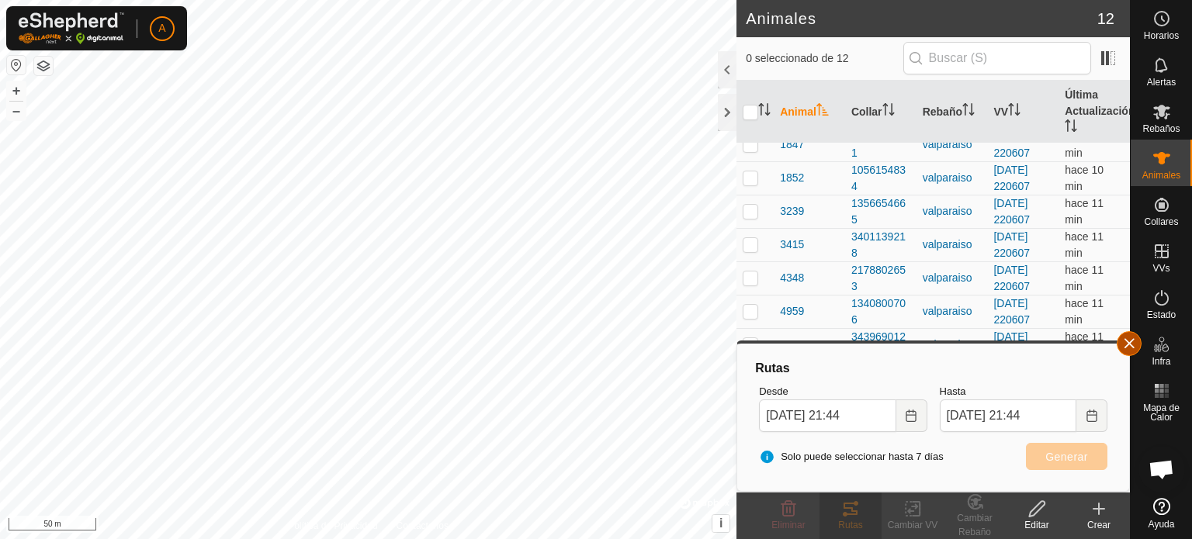
click at [1130, 341] on button "button" at bounding box center [1129, 343] width 25 height 25
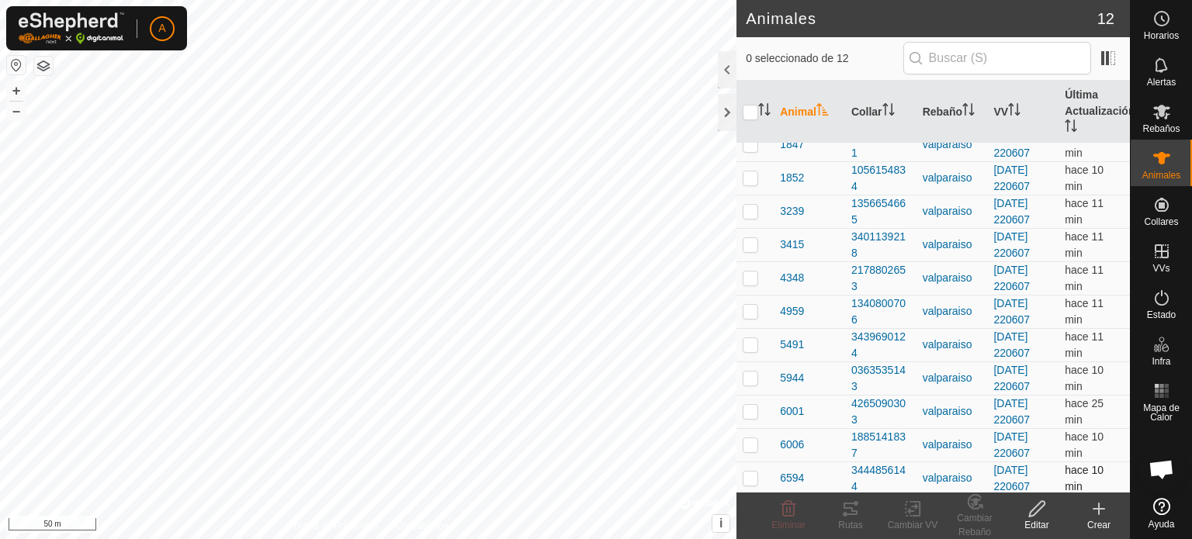
click at [751, 477] on p-checkbox at bounding box center [751, 478] width 16 height 12
click at [857, 515] on icon at bounding box center [851, 509] width 14 height 12
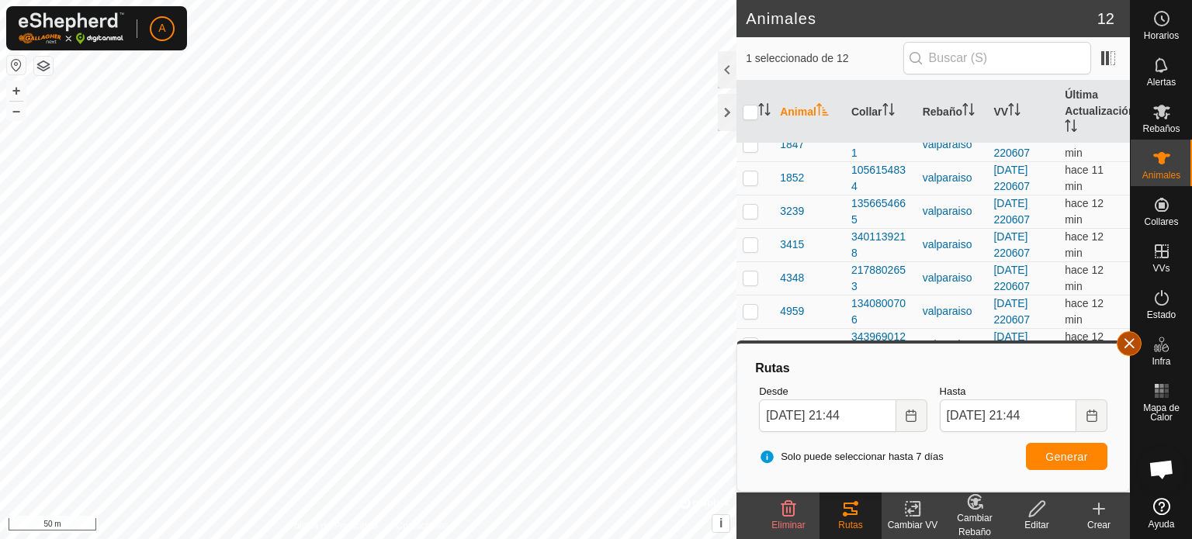
click at [1126, 347] on button "button" at bounding box center [1129, 343] width 25 height 25
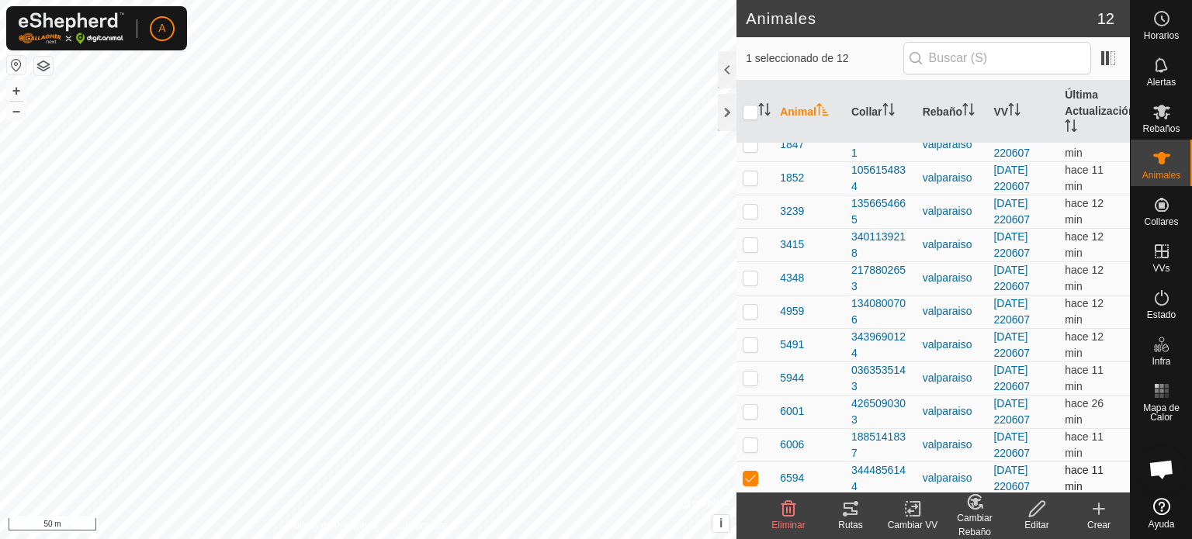
click at [746, 477] on p-checkbox at bounding box center [751, 478] width 16 height 12
checkbox input "false"
click at [745, 412] on p-checkbox at bounding box center [751, 411] width 16 height 12
click at [854, 514] on icon at bounding box center [851, 509] width 14 height 12
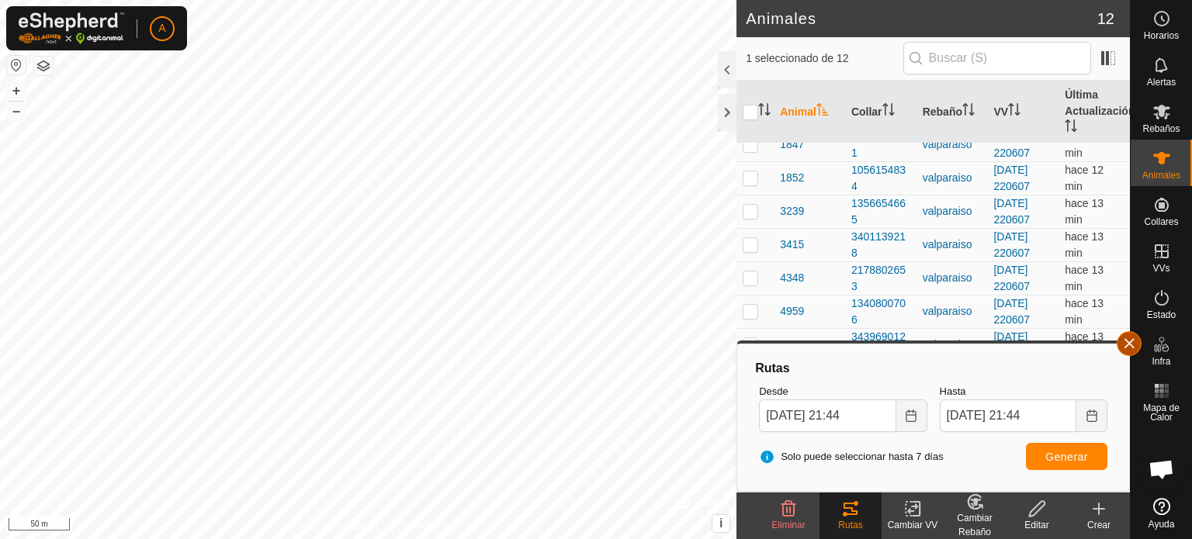
click at [1136, 341] on button "button" at bounding box center [1129, 343] width 25 height 25
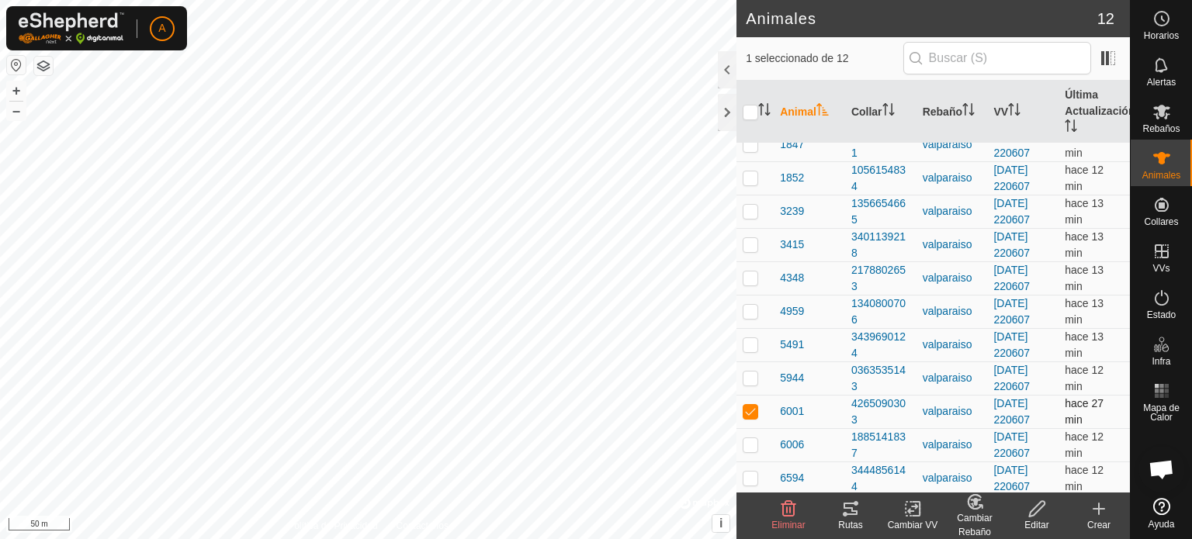
click at [754, 407] on p-checkbox at bounding box center [751, 411] width 16 height 12
checkbox input "false"
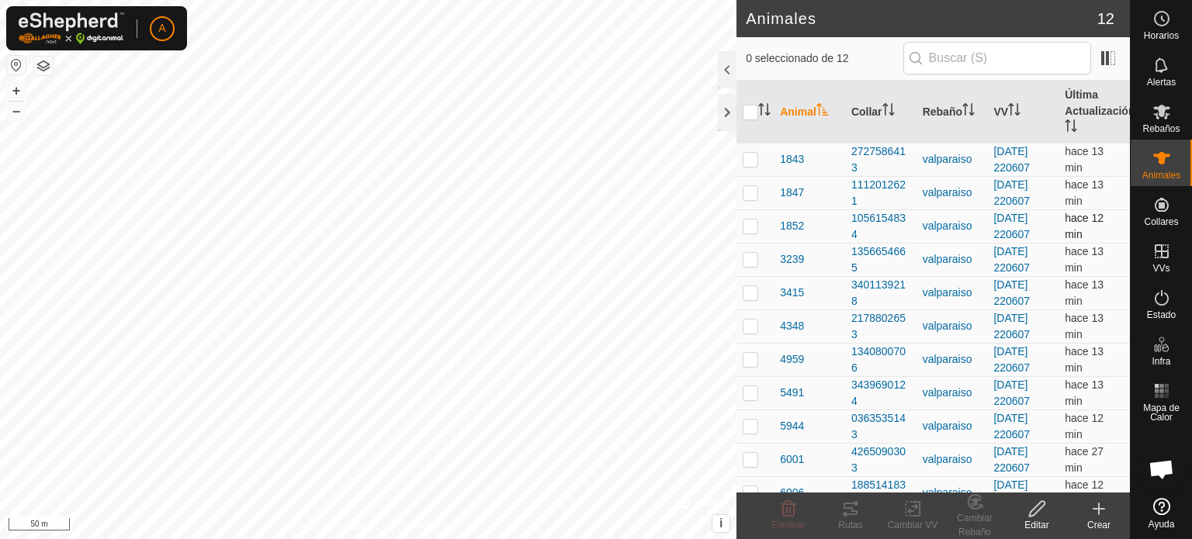
click at [754, 231] on p-checkbox at bounding box center [751, 226] width 16 height 12
click at [845, 511] on icon at bounding box center [850, 509] width 19 height 19
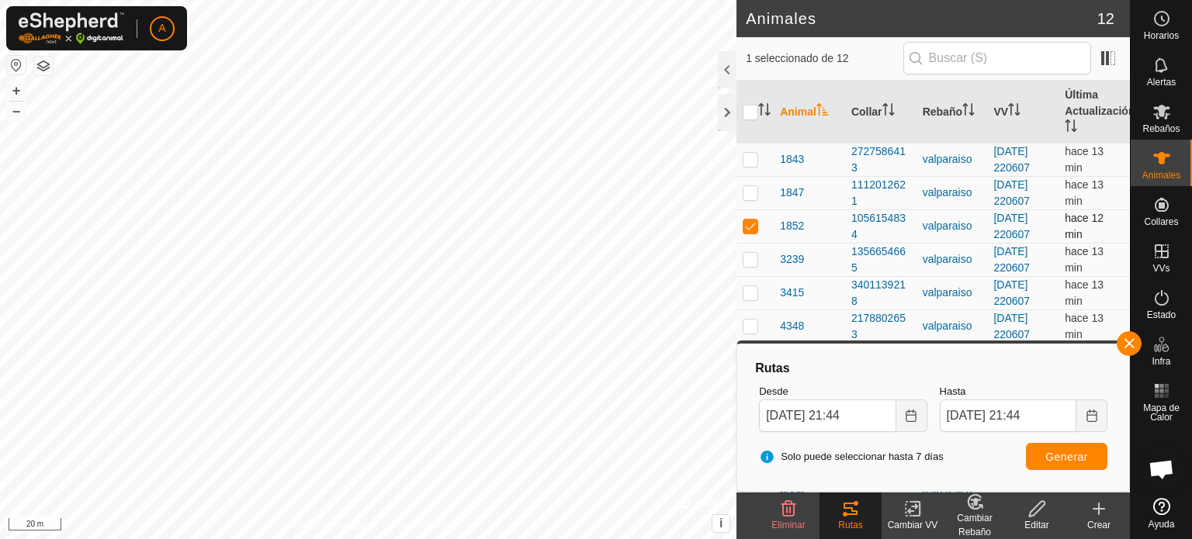
click at [754, 223] on p-checkbox at bounding box center [751, 226] width 16 height 12
checkbox input "false"
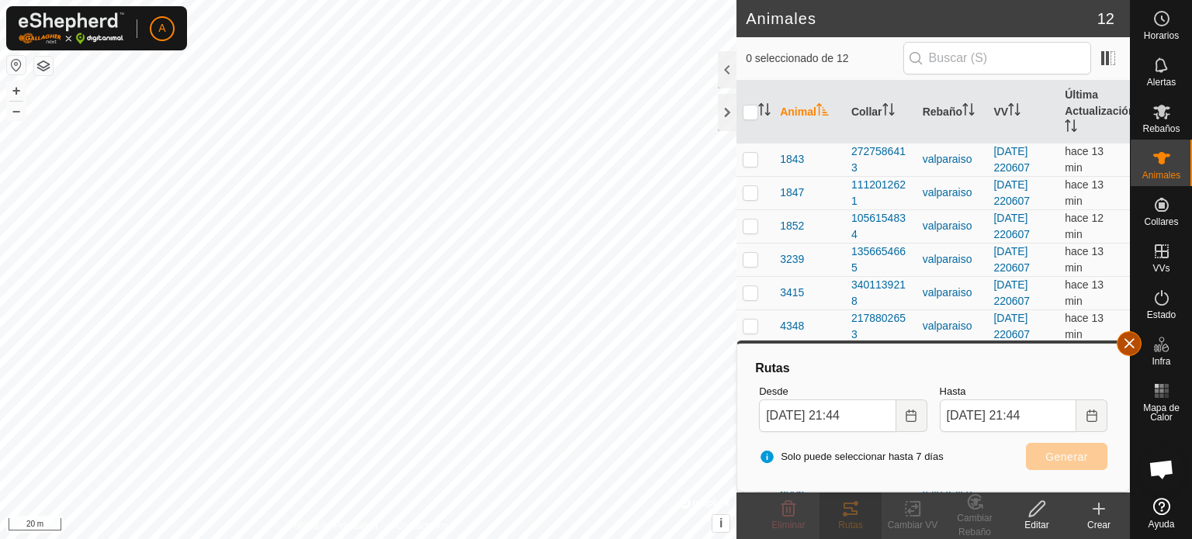
click at [1132, 348] on button "button" at bounding box center [1129, 343] width 25 height 25
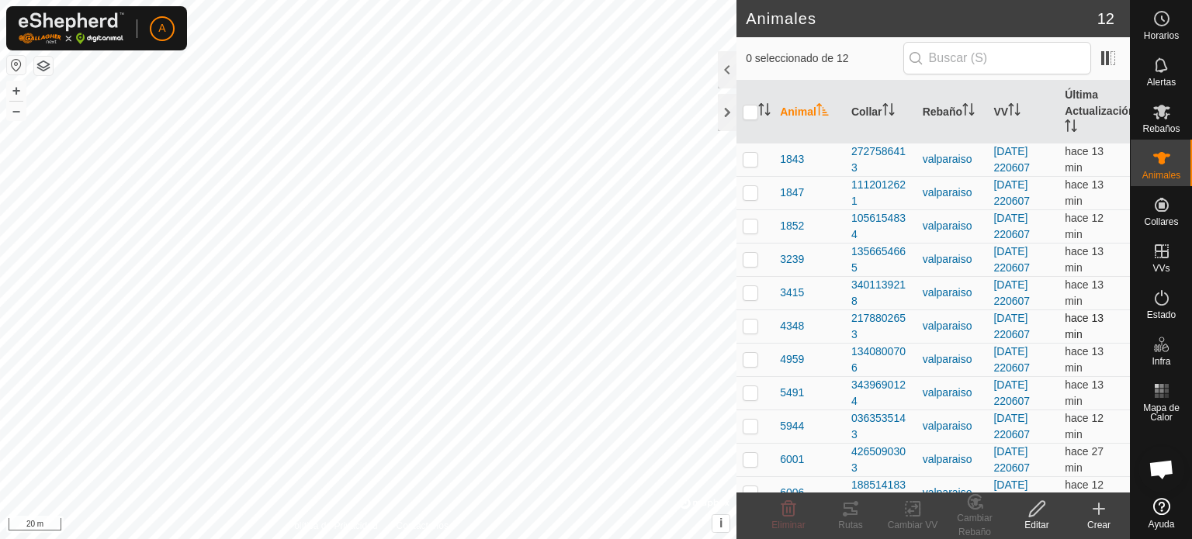
click at [747, 323] on p-checkbox at bounding box center [751, 326] width 16 height 12
checkbox input "true"
click at [846, 508] on icon at bounding box center [851, 509] width 14 height 12
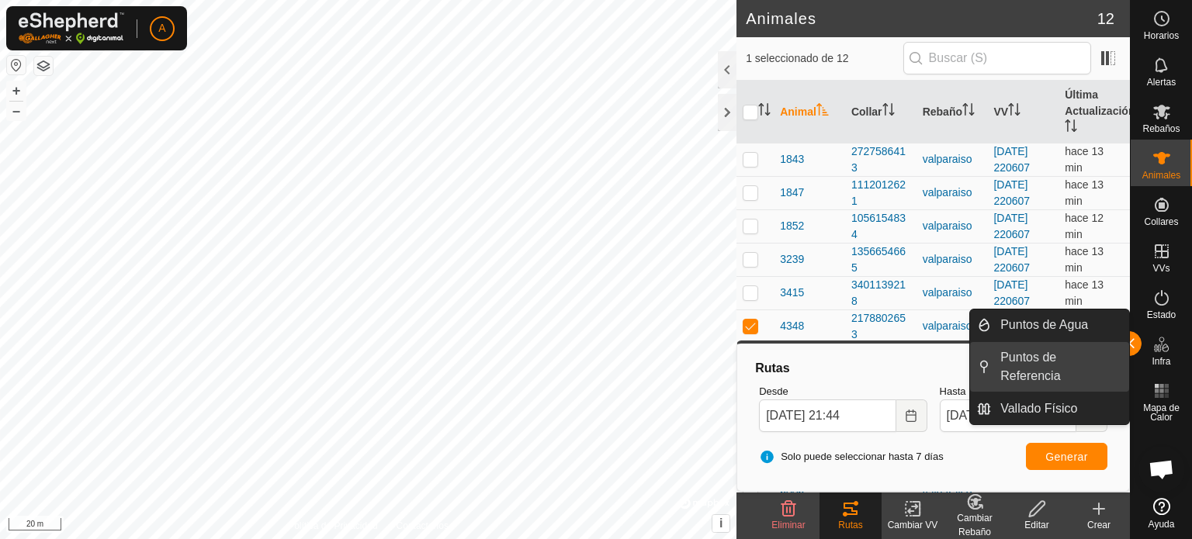
click at [1128, 344] on link "Puntos de Referencia" at bounding box center [1060, 367] width 138 height 50
